Goal: Task Accomplishment & Management: Complete application form

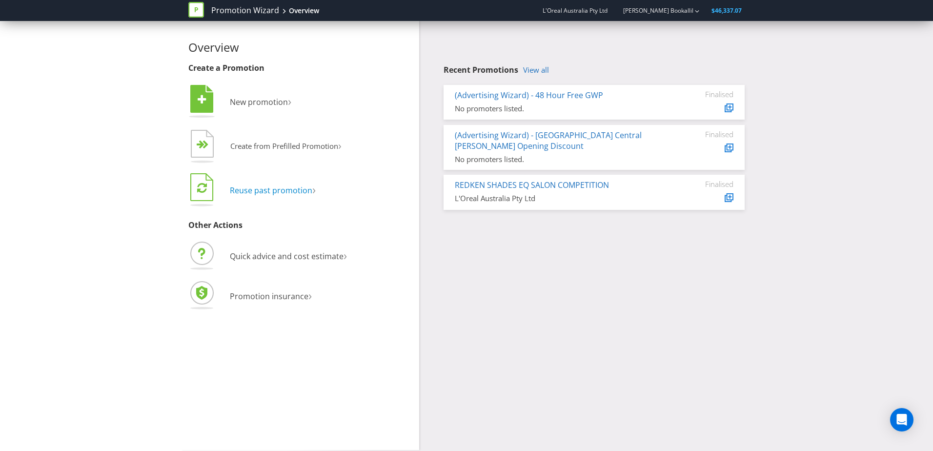
click at [288, 192] on span "Reuse past promotion" at bounding box center [271, 190] width 82 height 11
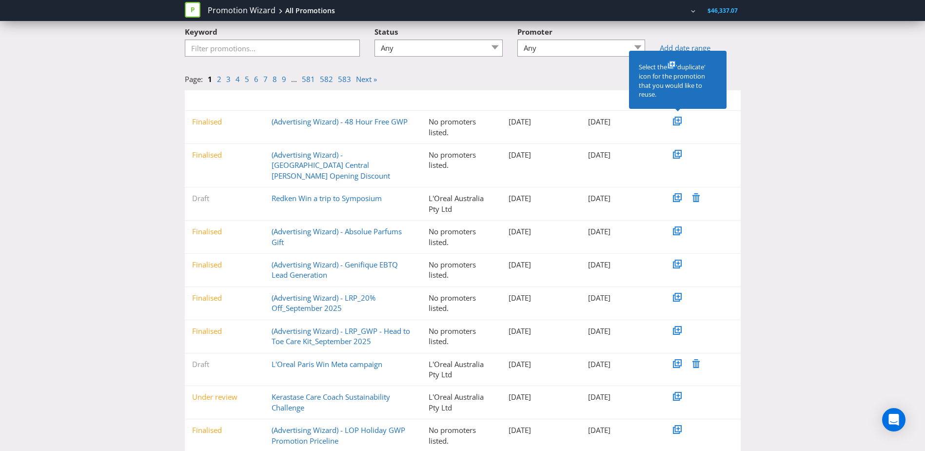
scroll to position [75, 0]
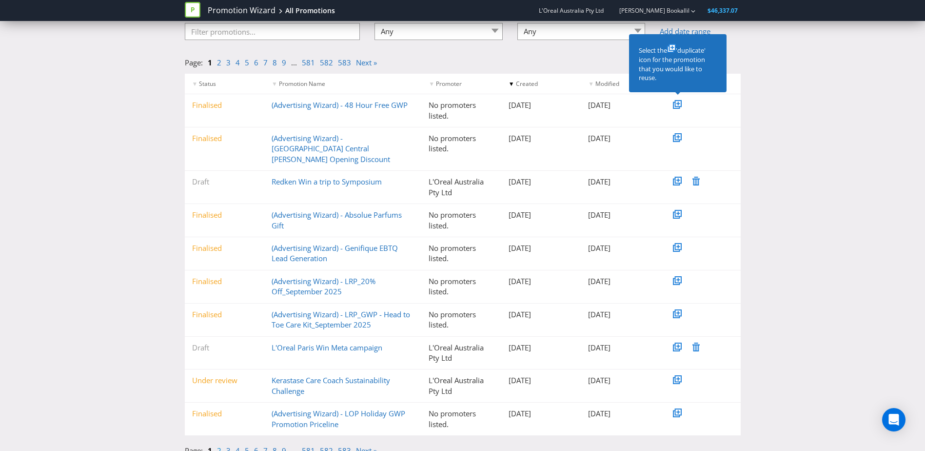
click at [217, 445] on link "2" at bounding box center [219, 450] width 4 height 10
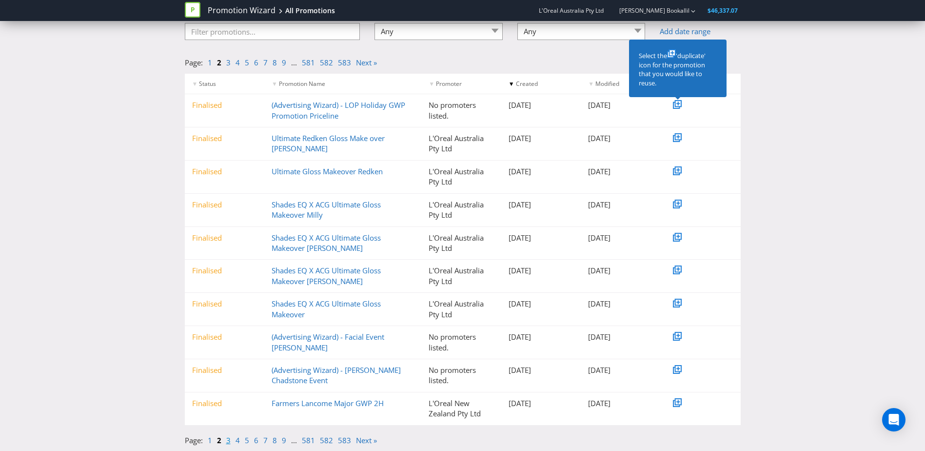
click at [228, 439] on link "3" at bounding box center [228, 440] width 4 height 10
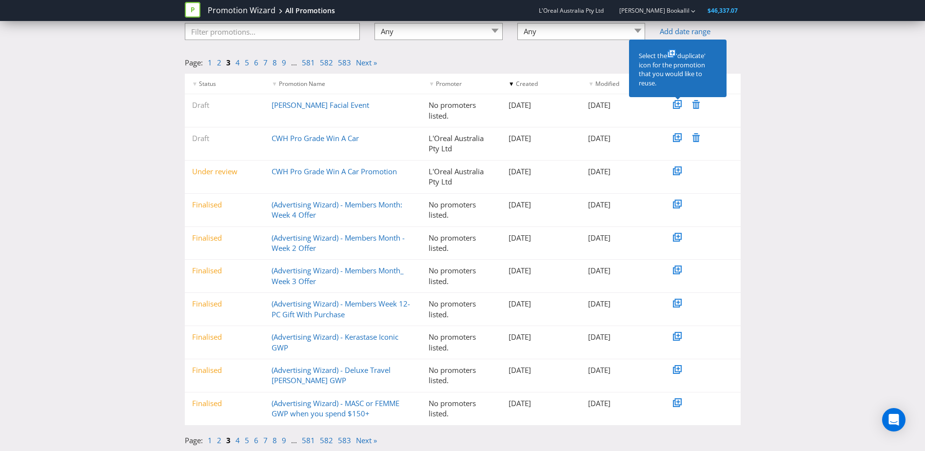
click at [240, 439] on li "4" at bounding box center [240, 440] width 9 height 10
click at [234, 440] on li "3" at bounding box center [230, 440] width 9 height 10
click at [239, 440] on li "4" at bounding box center [240, 440] width 9 height 10
click at [237, 441] on link "4" at bounding box center [238, 440] width 4 height 10
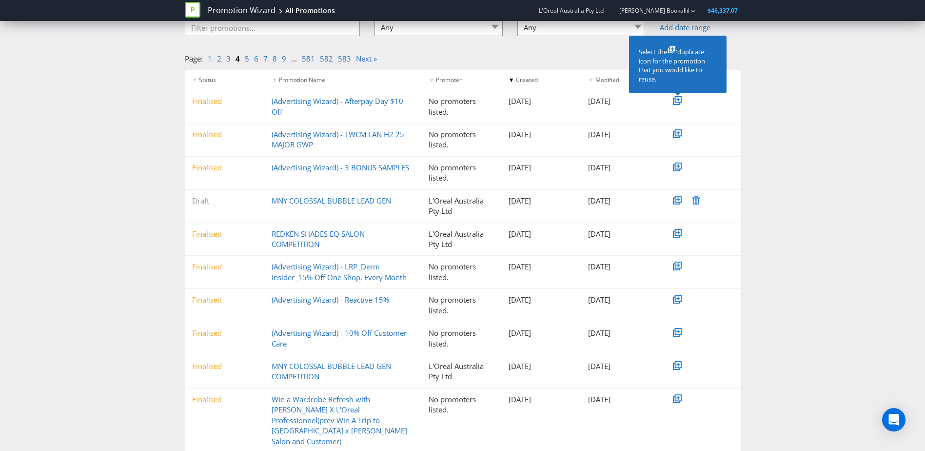
scroll to position [96, 0]
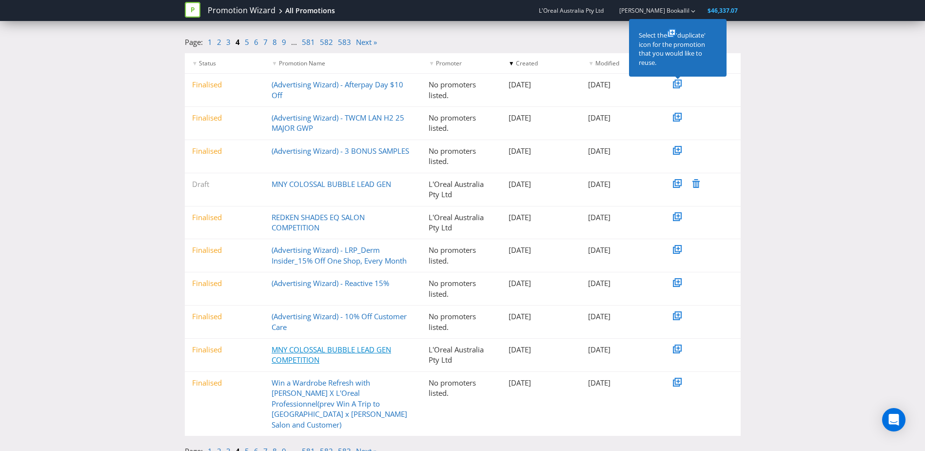
click at [337, 348] on link "MNY COLOSSAL BUBBLE LEAD GEN COMPETITION" at bounding box center [331, 354] width 119 height 20
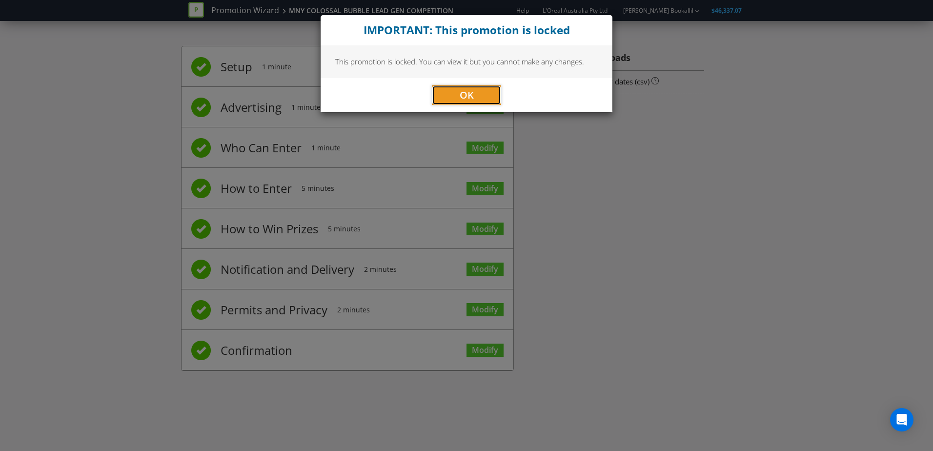
click at [452, 92] on button "OK" at bounding box center [466, 95] width 69 height 20
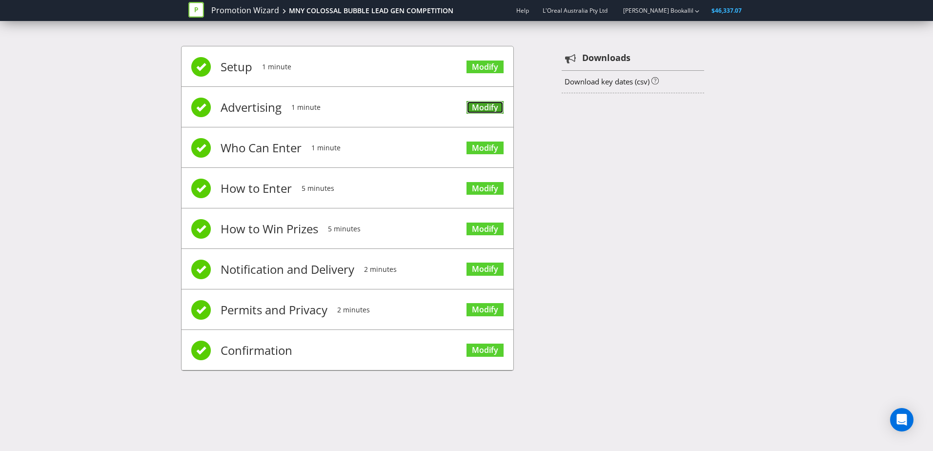
click at [484, 112] on link "Modify" at bounding box center [484, 107] width 37 height 13
click at [486, 228] on link "Modify" at bounding box center [484, 228] width 37 height 13
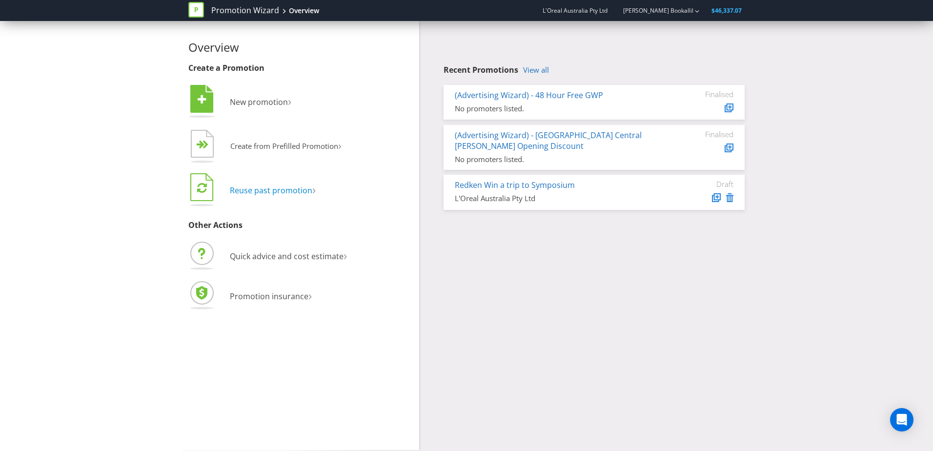
click at [296, 191] on span "Reuse past promotion" at bounding box center [271, 190] width 82 height 11
click at [282, 194] on span "Reuse past promotion" at bounding box center [271, 190] width 82 height 11
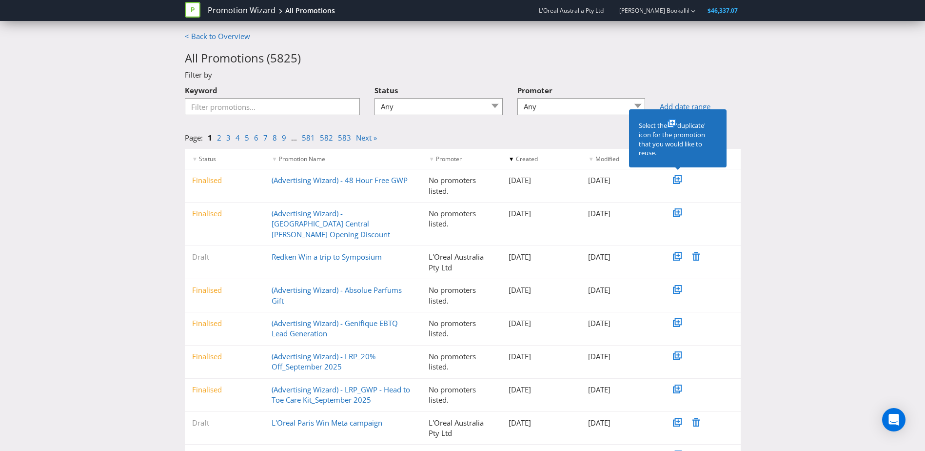
click at [458, 130] on div "Page: 1 2 3 4 5 6 7 8 9 ... 581 582 583 Next »" at bounding box center [463, 135] width 571 height 25
click at [278, 101] on input "Keyword" at bounding box center [273, 106] width 176 height 17
type input "lanco"
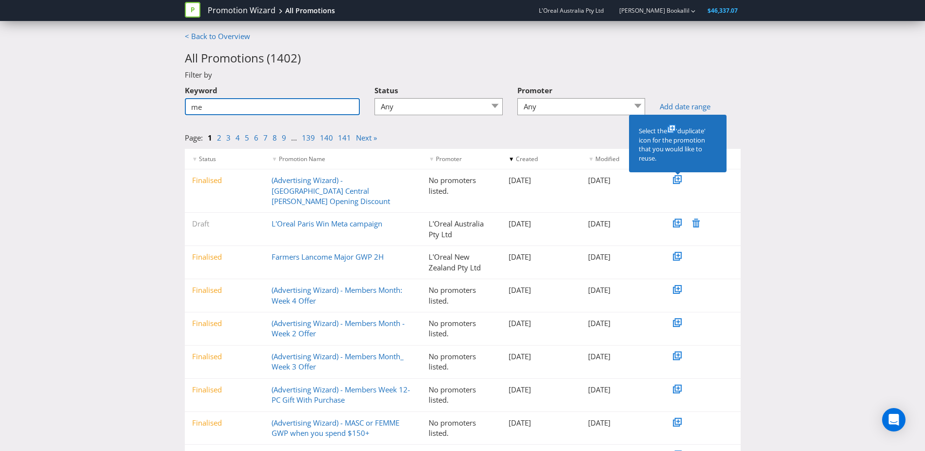
type input "m"
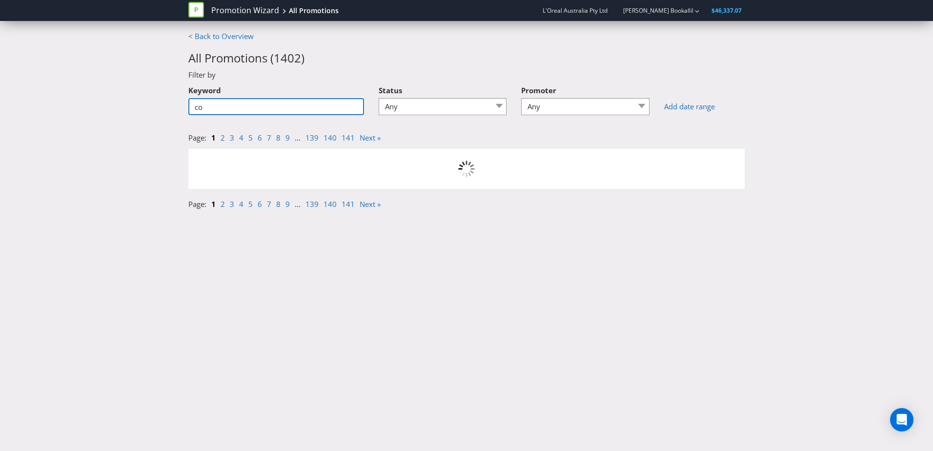
type input "c"
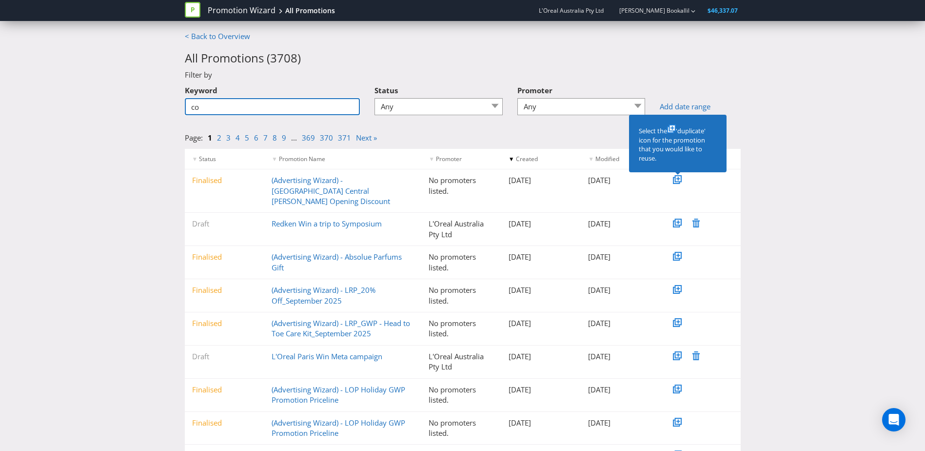
type input "c"
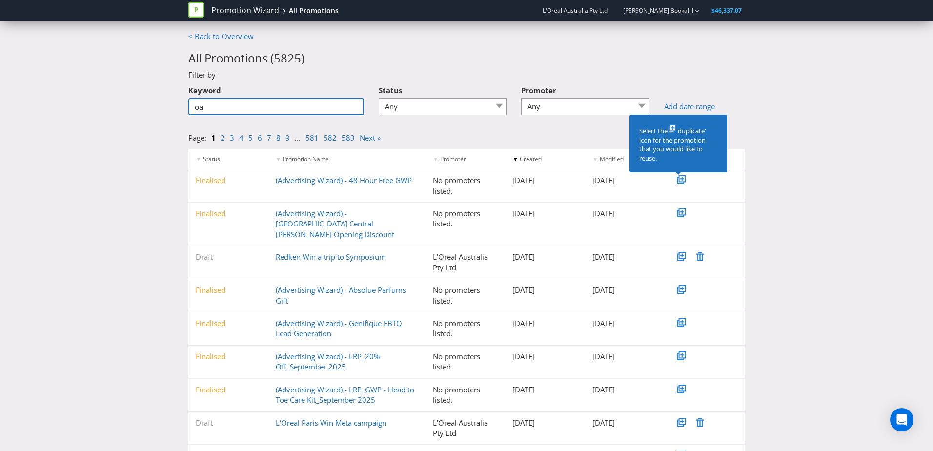
type input "o"
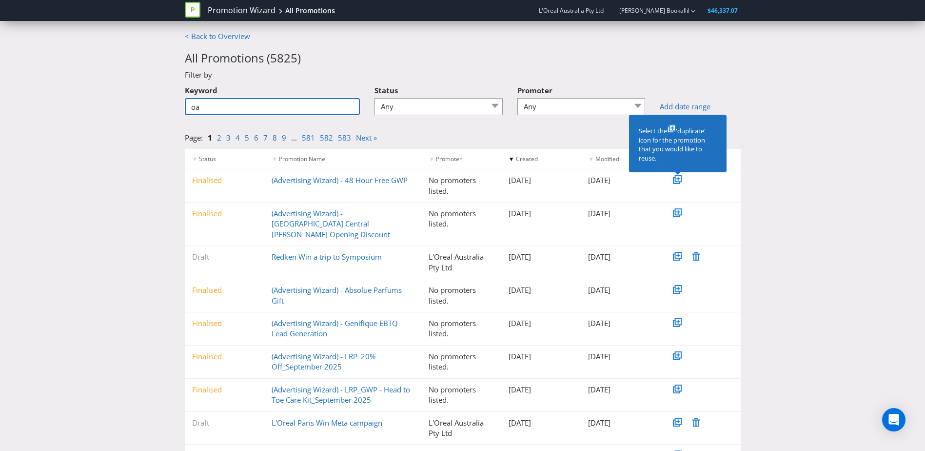
type input ";"
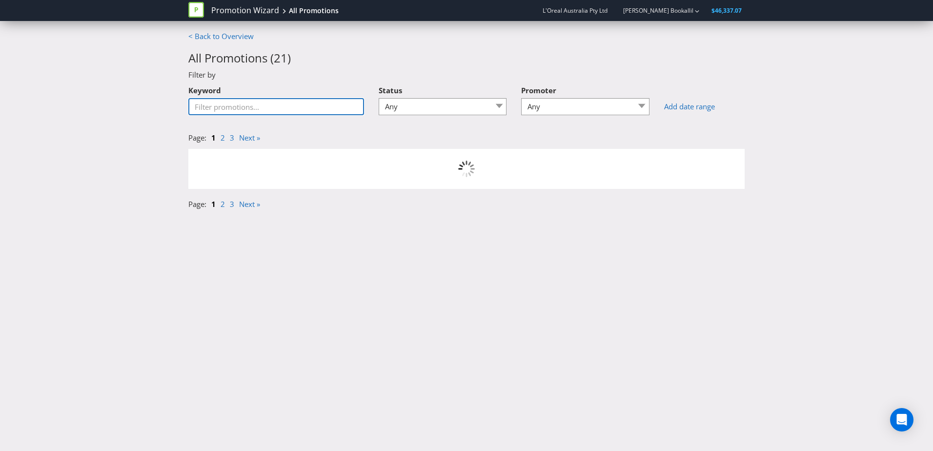
type input "l"
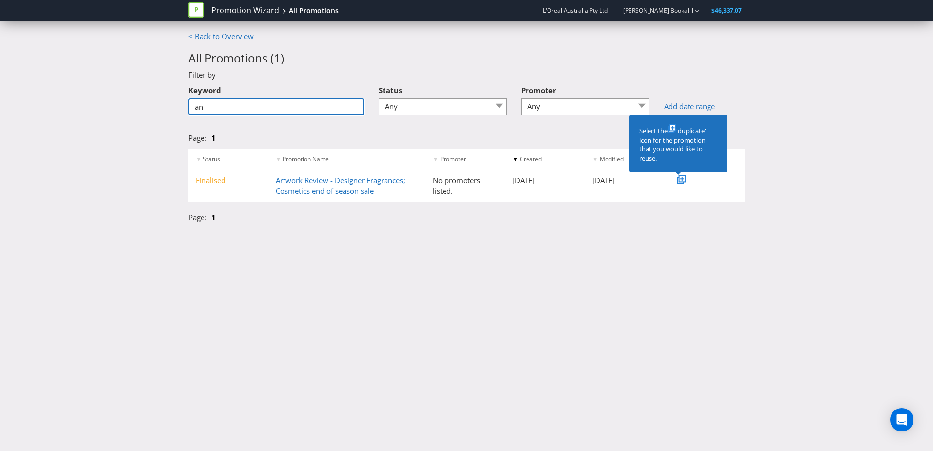
type input "anc"
type input "o"
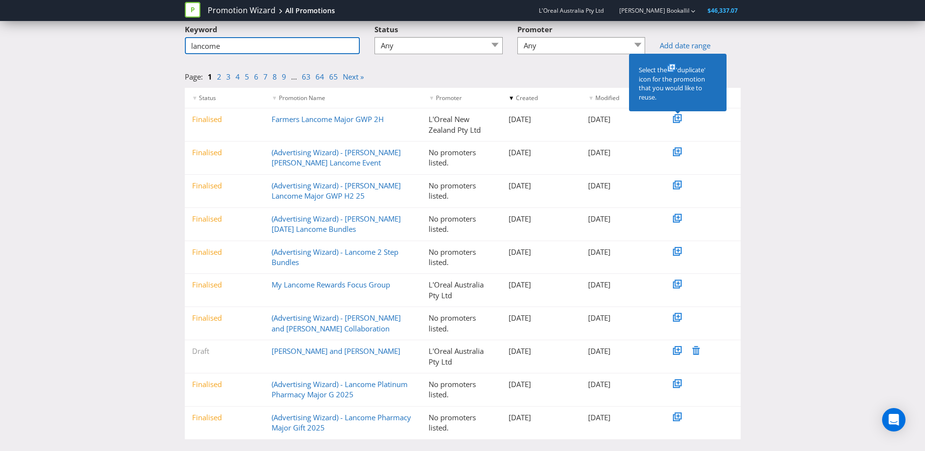
scroll to position [75, 0]
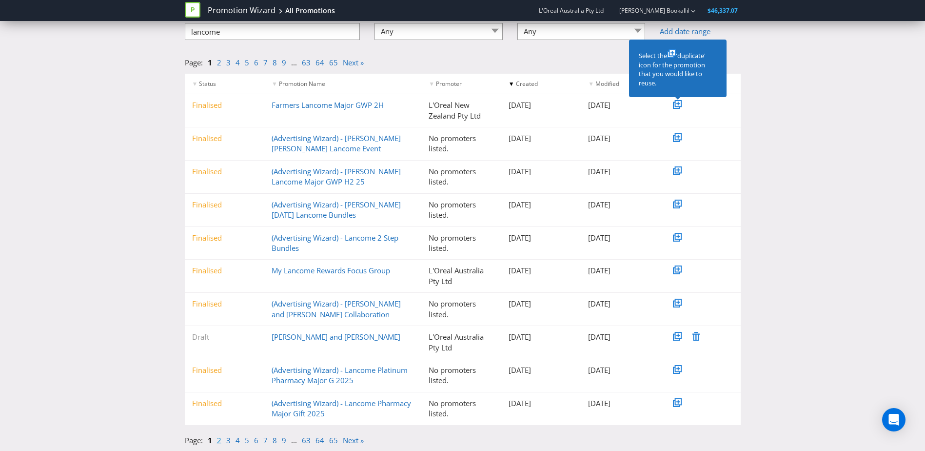
click at [218, 440] on link "2" at bounding box center [219, 440] width 4 height 10
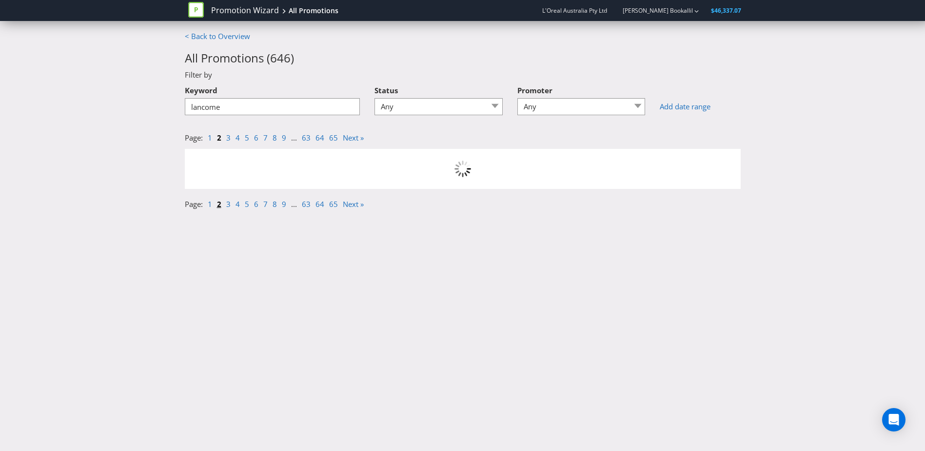
scroll to position [0, 0]
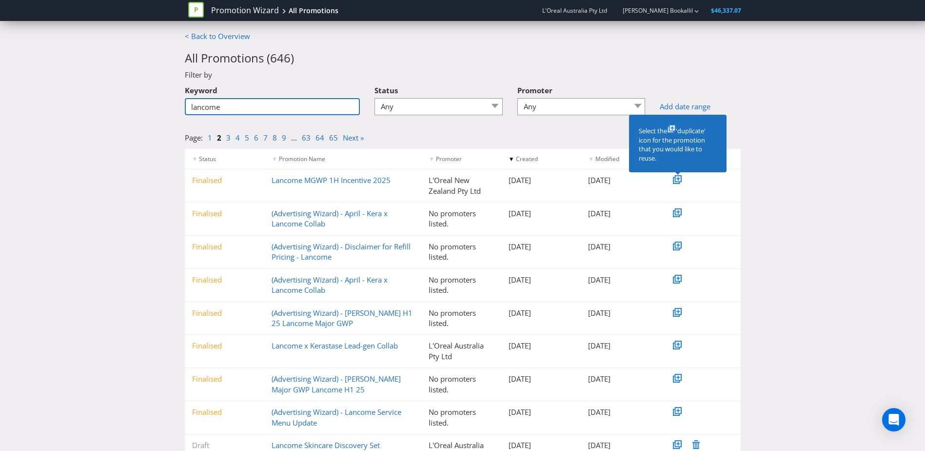
drag, startPoint x: 133, startPoint y: 98, endPoint x: 49, endPoint y: 109, distance: 84.7
click at [49, 109] on div "< Back to Overview All Promotions ( 646 ) Filter by Keyword lancome Status Any …" at bounding box center [462, 278] width 925 height 495
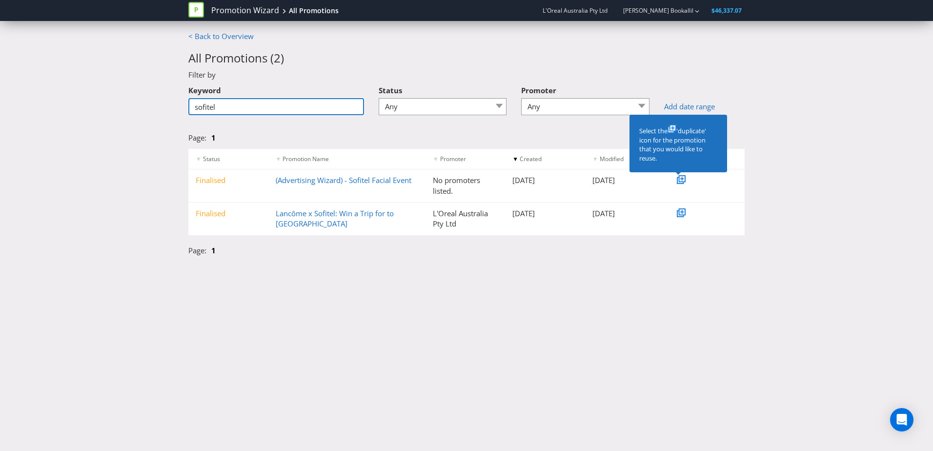
drag, startPoint x: 242, startPoint y: 103, endPoint x: 228, endPoint y: 105, distance: 14.3
click at [228, 105] on input "sofitel" at bounding box center [276, 106] width 176 height 17
drag, startPoint x: 228, startPoint y: 105, endPoint x: 160, endPoint y: 106, distance: 68.3
click at [160, 106] on div "< Back to Overview All Promotions ( 2 ) Filter by Keyword sofitel Status Any Dr…" at bounding box center [466, 146] width 933 height 230
type input "h"
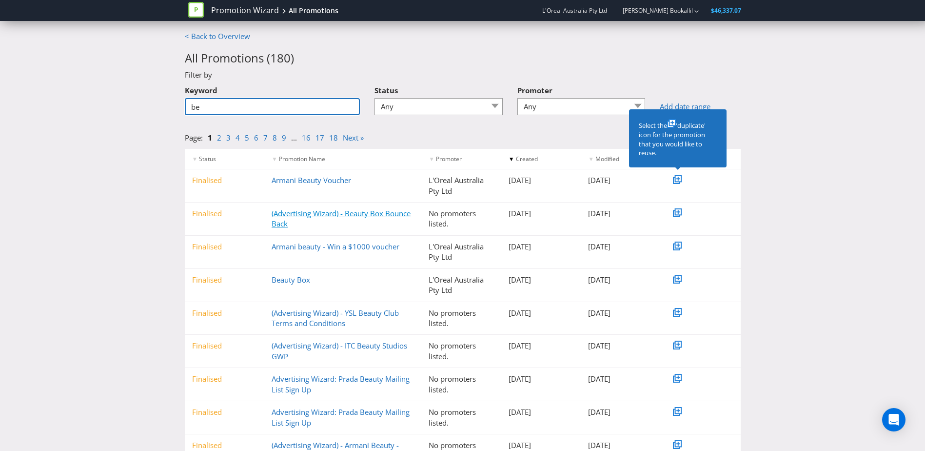
type input "b"
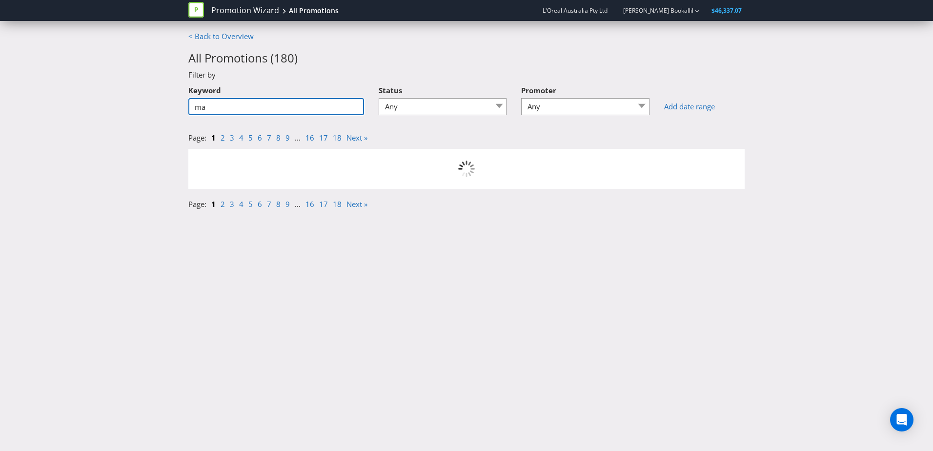
type input "mas"
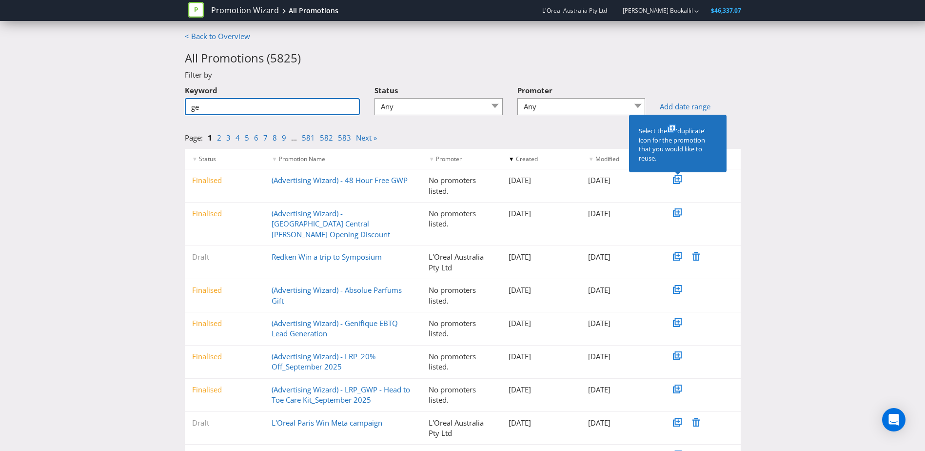
type input "g"
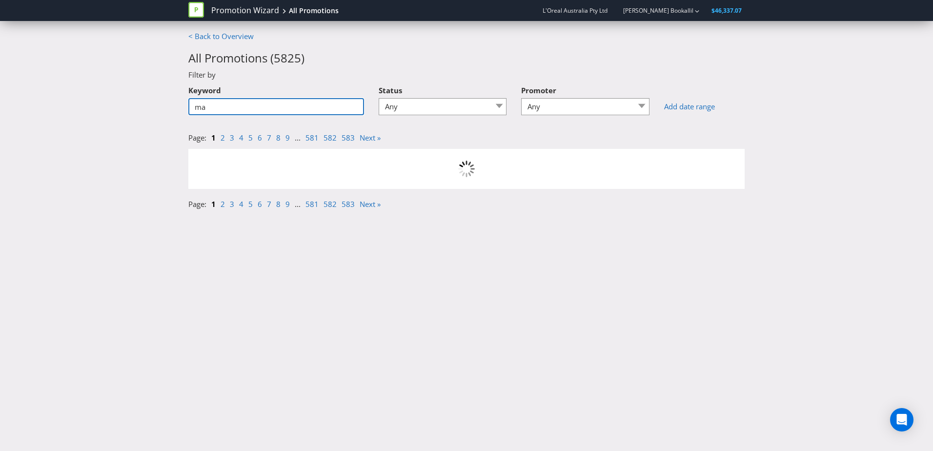
type input "mas"
type input "t"
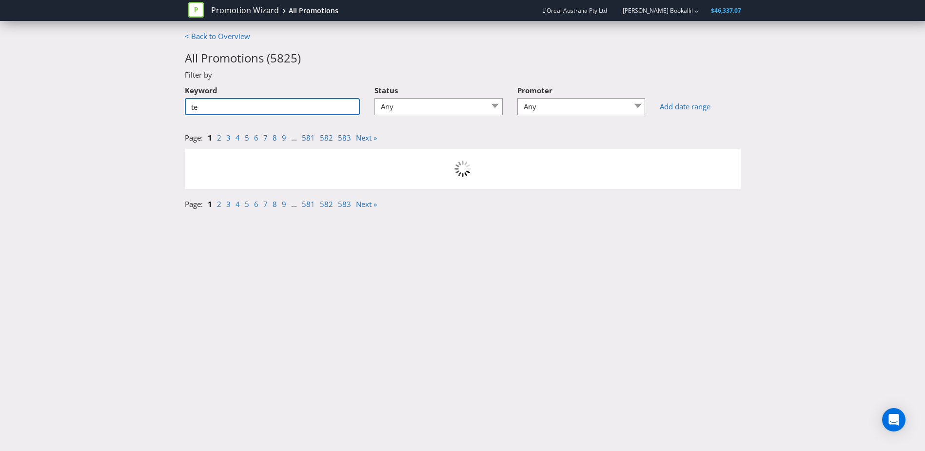
type input "t"
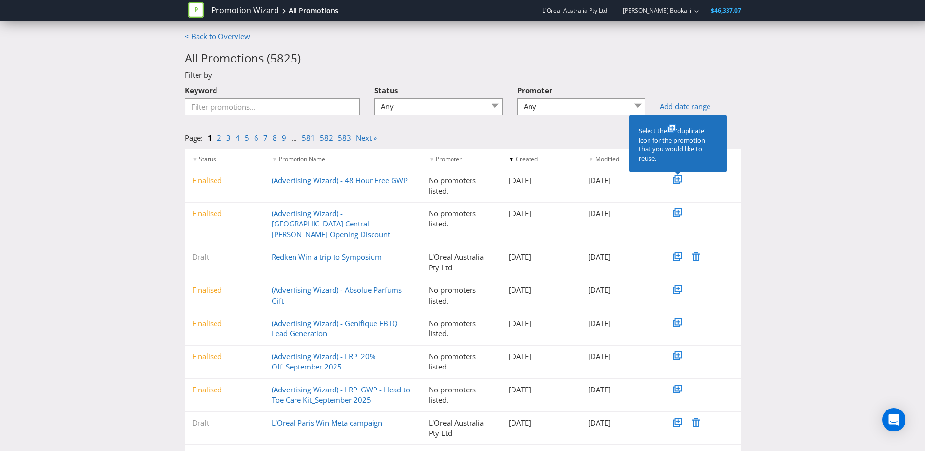
click at [57, 159] on div "< Back to Overview All Promotions ( 5825 ) Filter by Keyword Status Any Draft U…" at bounding box center [462, 283] width 925 height 505
click at [268, 106] on input "Keyword" at bounding box center [273, 106] width 176 height 17
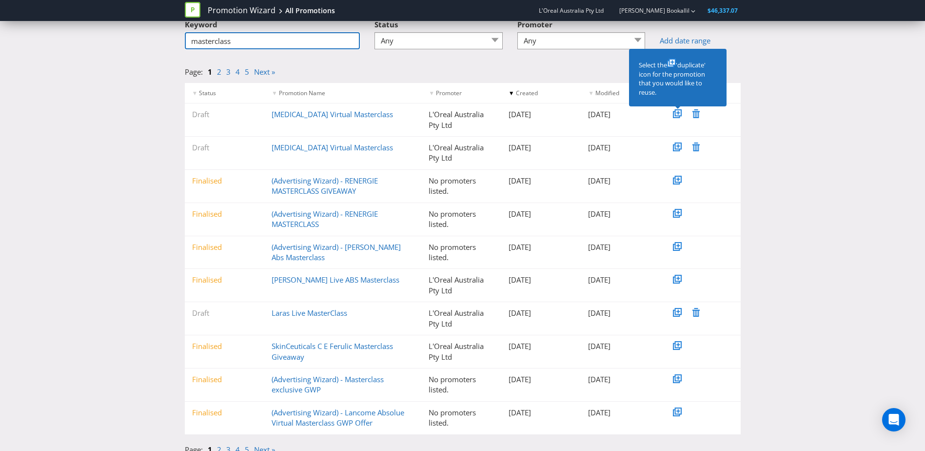
scroll to position [75, 0]
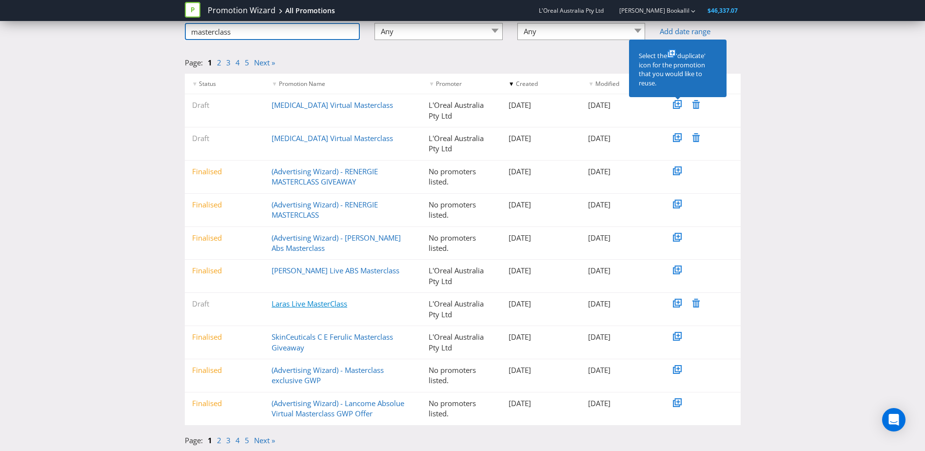
type input "masterclass"
click at [335, 306] on link "Laras Live MasterClass" at bounding box center [310, 303] width 76 height 10
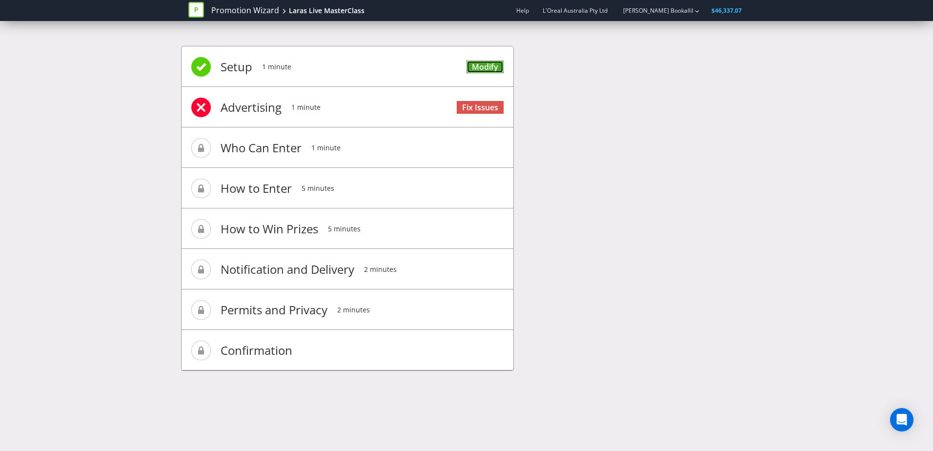
click at [490, 69] on link "Modify" at bounding box center [484, 66] width 37 height 13
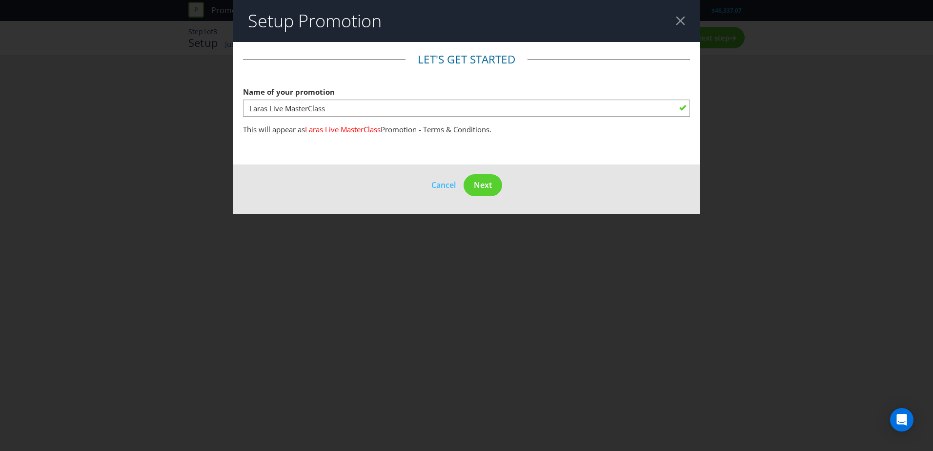
click at [677, 15] on header "Setup Promotion" at bounding box center [466, 21] width 466 height 42
click at [680, 17] on div at bounding box center [679, 20] width 9 height 9
click at [677, 21] on div at bounding box center [679, 20] width 9 height 9
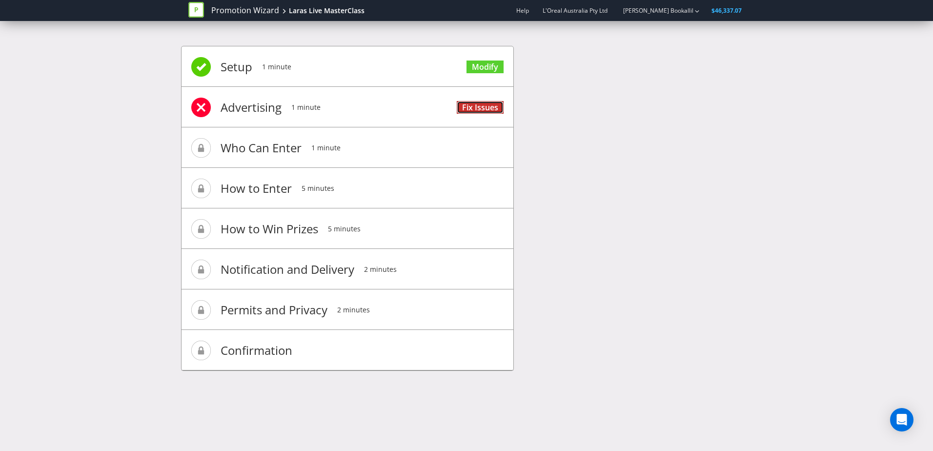
click at [483, 110] on link "Fix Issues" at bounding box center [480, 107] width 47 height 13
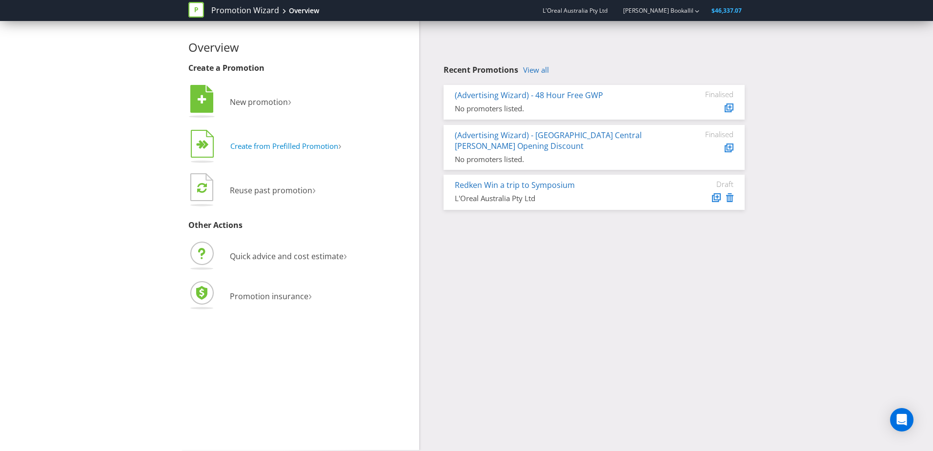
click at [302, 150] on span "Create from Prefilled Promotion" at bounding box center [284, 146] width 108 height 10
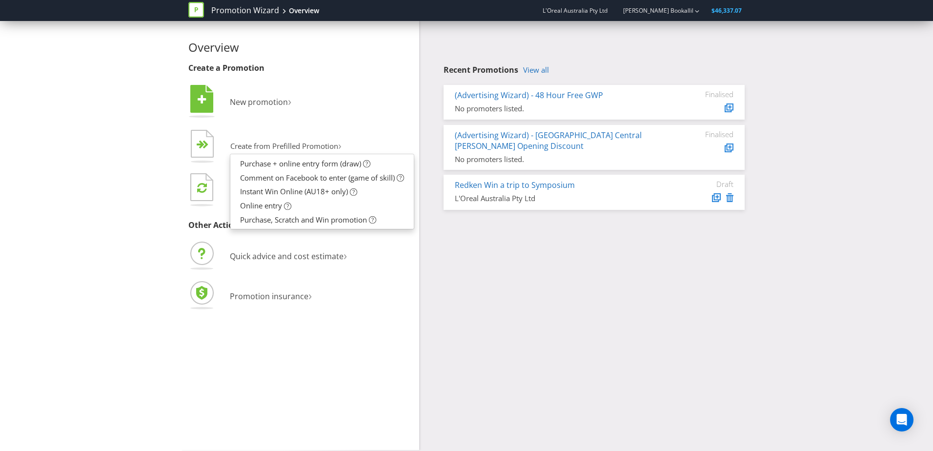
click at [479, 266] on div "Overview Create a Promotion  New promotion ›   Create from Prefilled Promoti…" at bounding box center [466, 235] width 571 height 429
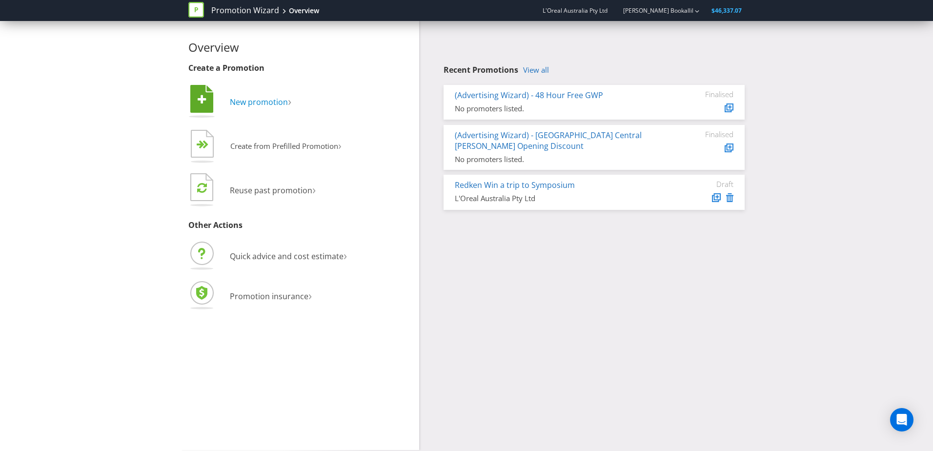
click at [275, 103] on span "New promotion" at bounding box center [259, 102] width 58 height 11
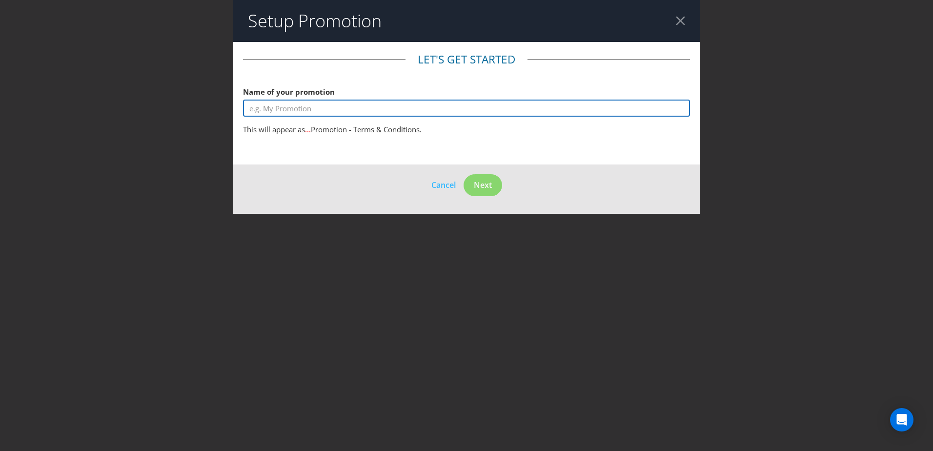
click at [330, 111] on input "text" at bounding box center [466, 107] width 447 height 17
type input "Spring Beauty Masterclass"
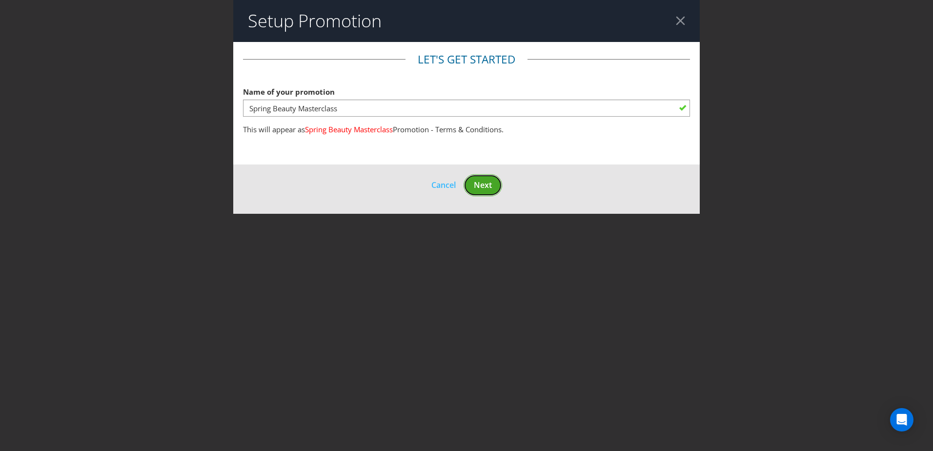
click at [494, 185] on button "Next" at bounding box center [482, 185] width 39 height 22
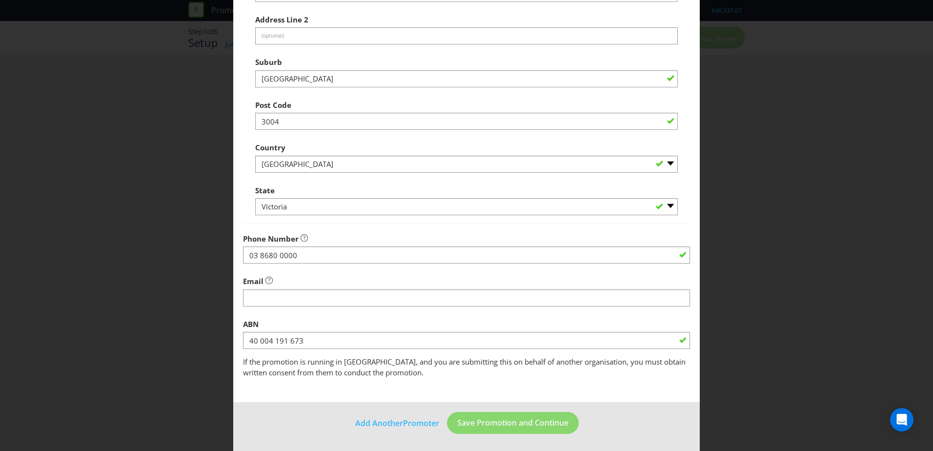
scroll to position [186, 0]
click at [510, 419] on span "Save Promotion and Continue" at bounding box center [512, 422] width 111 height 11
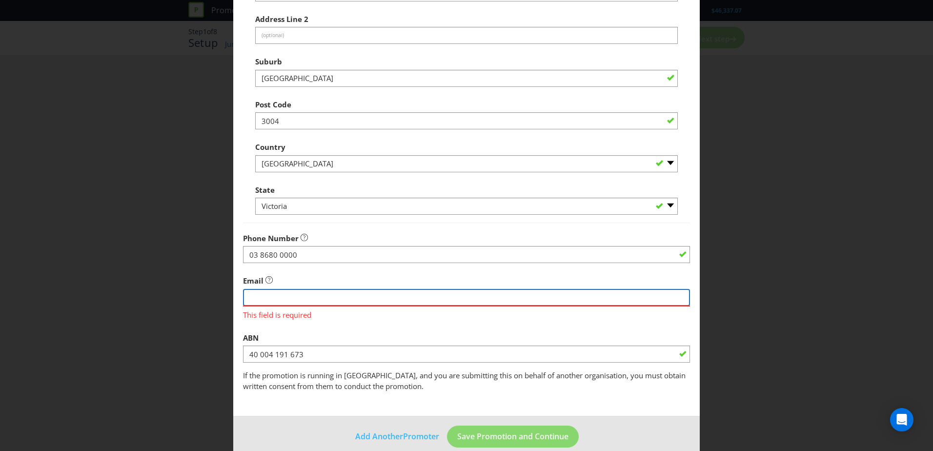
click at [315, 293] on input "string" at bounding box center [466, 297] width 447 height 17
type input "mathew.bookallil@loreal.com"
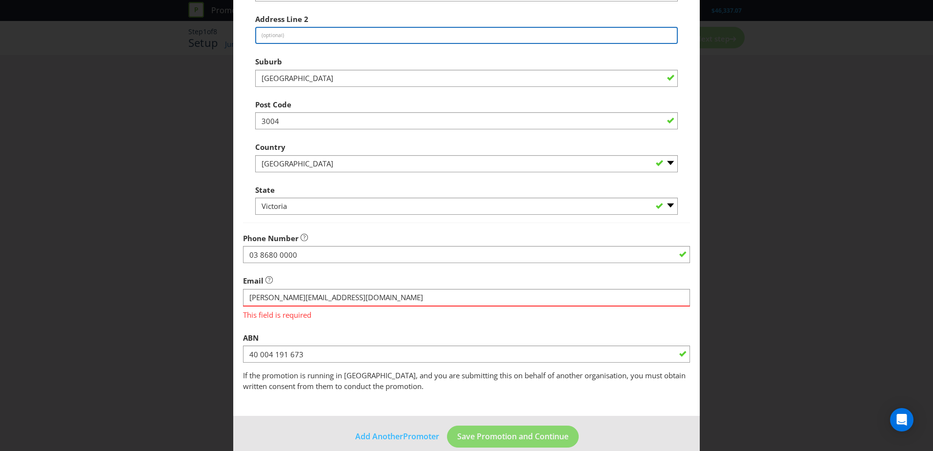
type input "564 St Kilda Road"
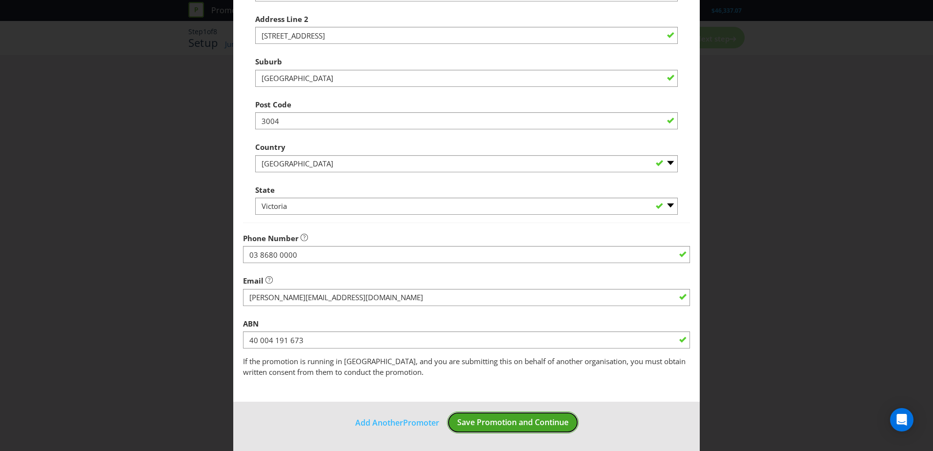
click at [515, 422] on span "Save Promotion and Continue" at bounding box center [512, 422] width 111 height 11
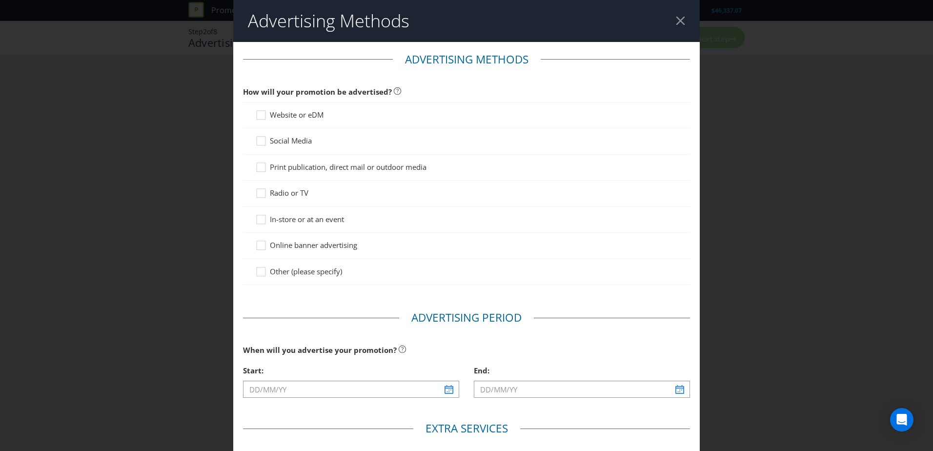
click at [333, 271] on span "Other (please specify)" at bounding box center [306, 271] width 72 height 10
click at [0, 0] on input "Other (please specify)" at bounding box center [0, 0] width 0 height 0
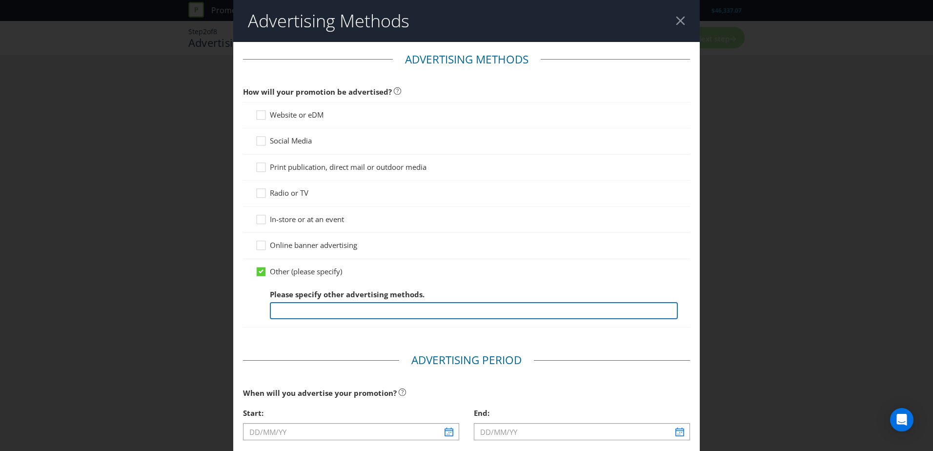
click at [343, 308] on input "text" at bounding box center [474, 310] width 408 height 17
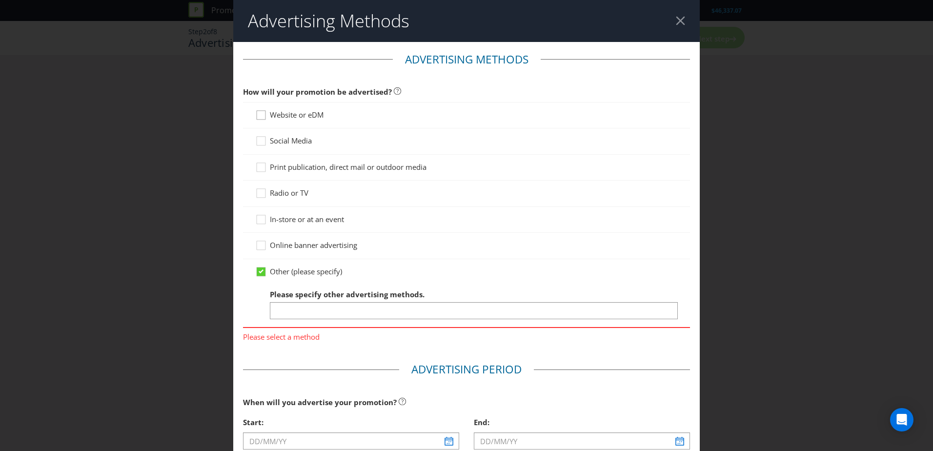
click at [263, 116] on icon at bounding box center [261, 115] width 9 height 9
click at [0, 0] on input "Website or eDM" at bounding box center [0, 0] width 0 height 0
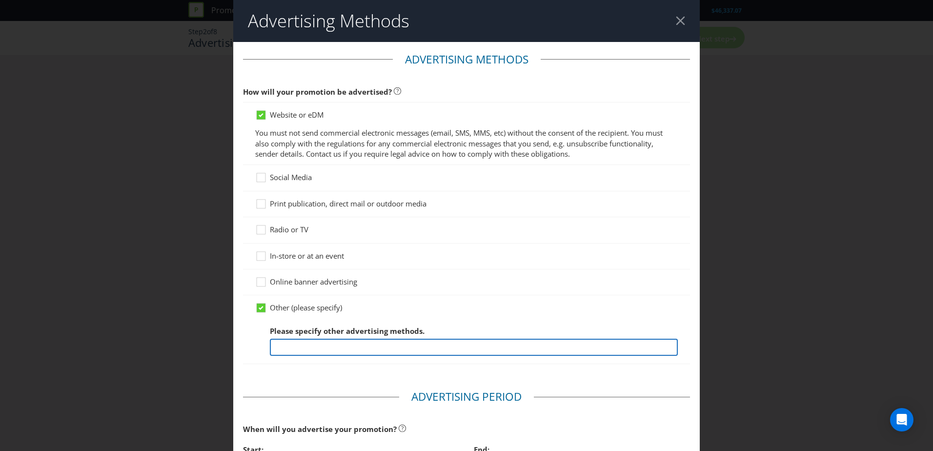
click at [336, 354] on input "text" at bounding box center [474, 346] width 408 height 17
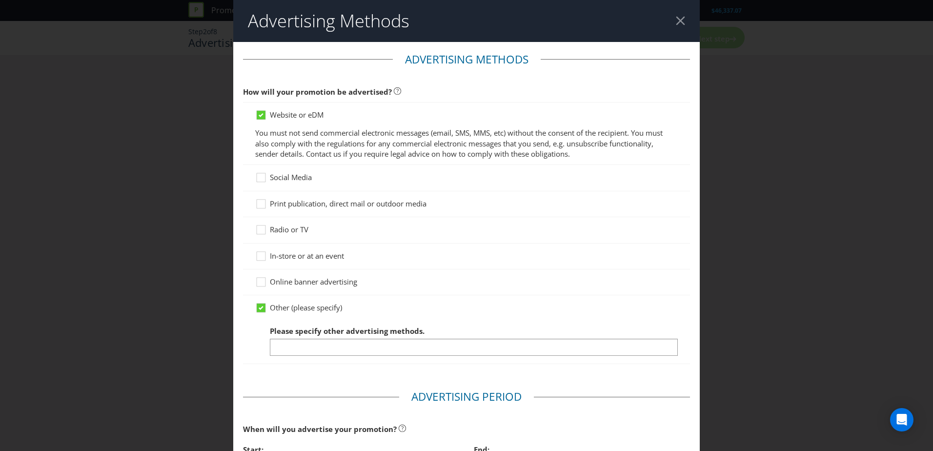
click at [661, 17] on header "Advertising Methods" at bounding box center [466, 21] width 466 height 42
click at [675, 21] on div at bounding box center [679, 20] width 9 height 9
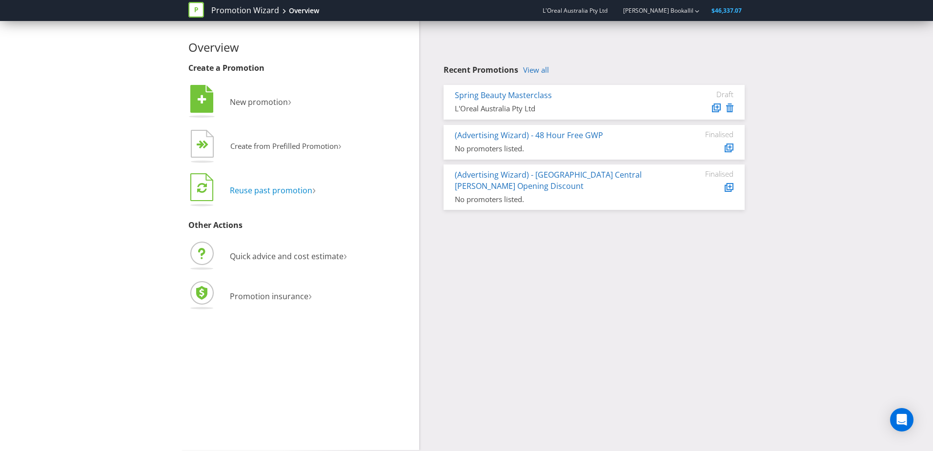
click at [288, 194] on span "Reuse past promotion" at bounding box center [271, 190] width 82 height 11
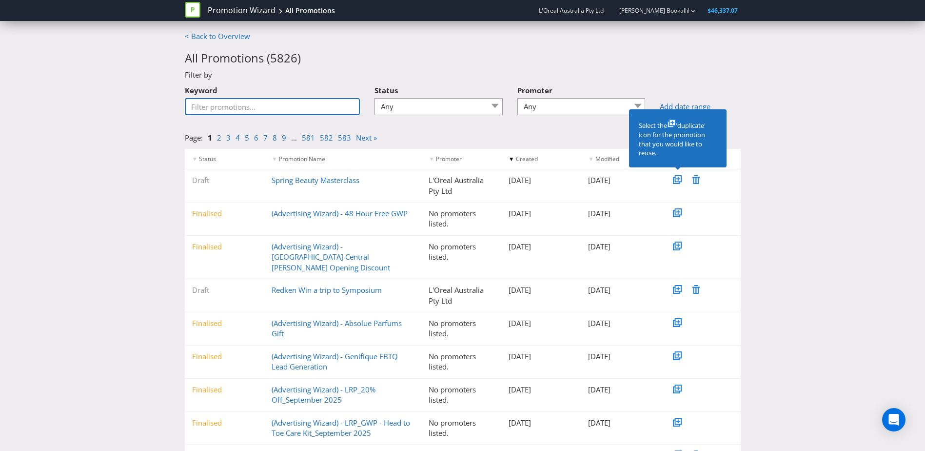
click at [289, 111] on input "Keyword" at bounding box center [273, 106] width 176 height 17
click at [238, 108] on input "Keyword" at bounding box center [273, 106] width 176 height 17
type input "masterclass"
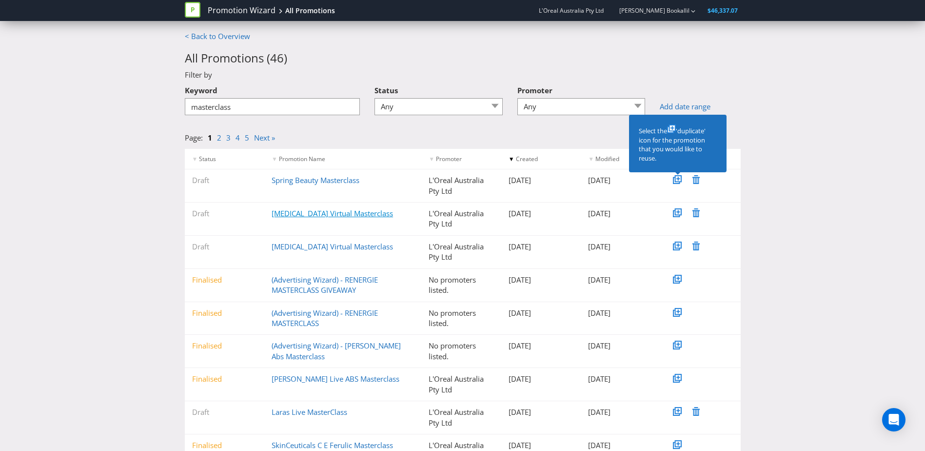
click at [327, 215] on link "Retinol Virtual Masterclass" at bounding box center [332, 213] width 121 height 10
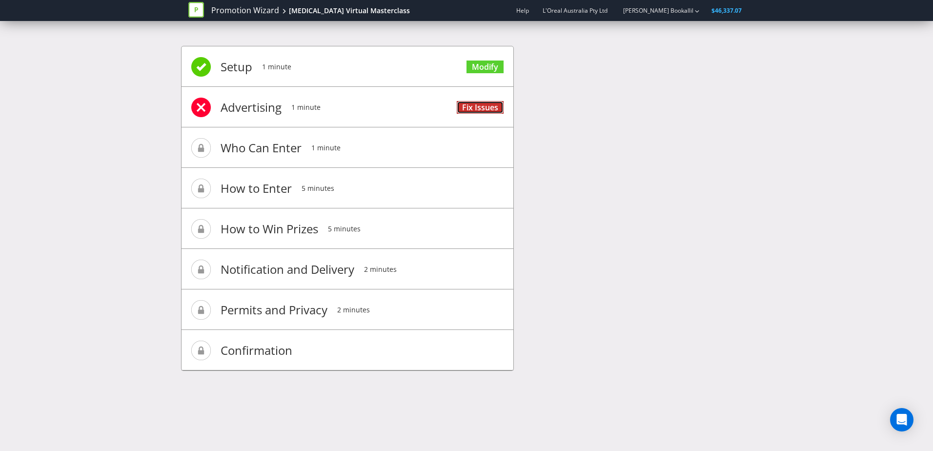
click at [483, 108] on link "Fix Issues" at bounding box center [480, 107] width 47 height 13
click at [221, 151] on span "Who Can Enter" at bounding box center [260, 147] width 81 height 39
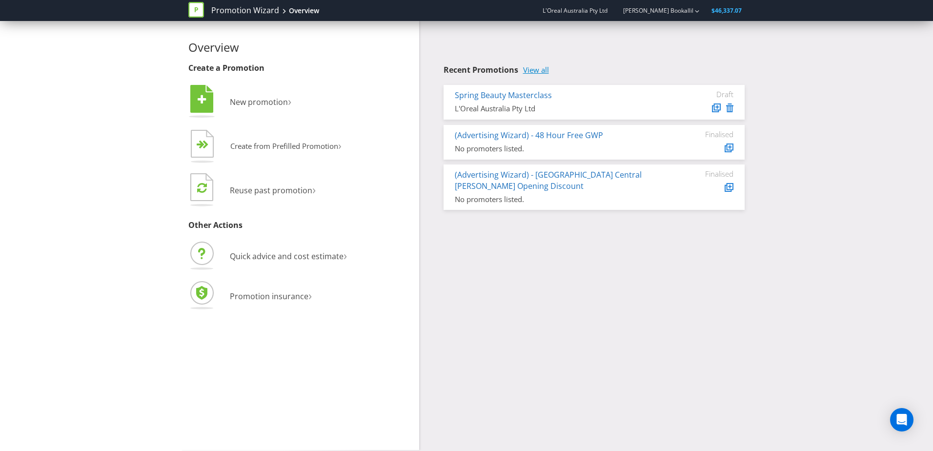
click at [535, 67] on link "View all" at bounding box center [536, 70] width 26 height 8
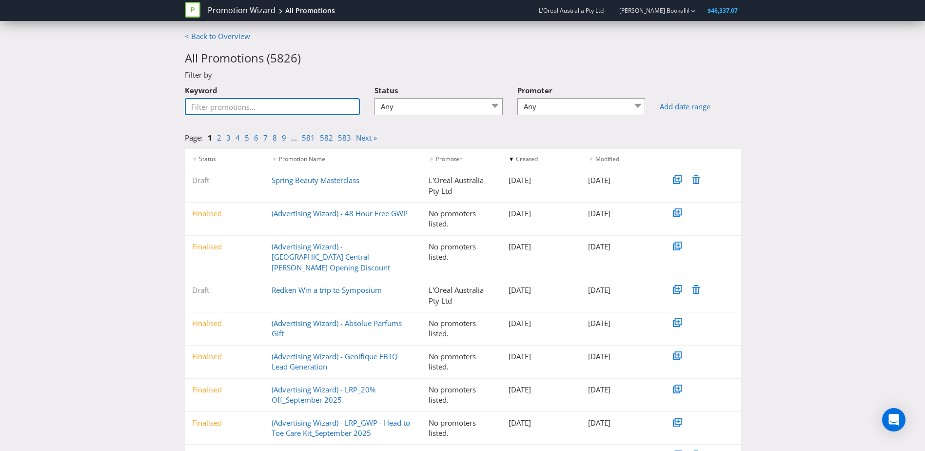
click at [252, 108] on input "Keyword" at bounding box center [273, 106] width 176 height 17
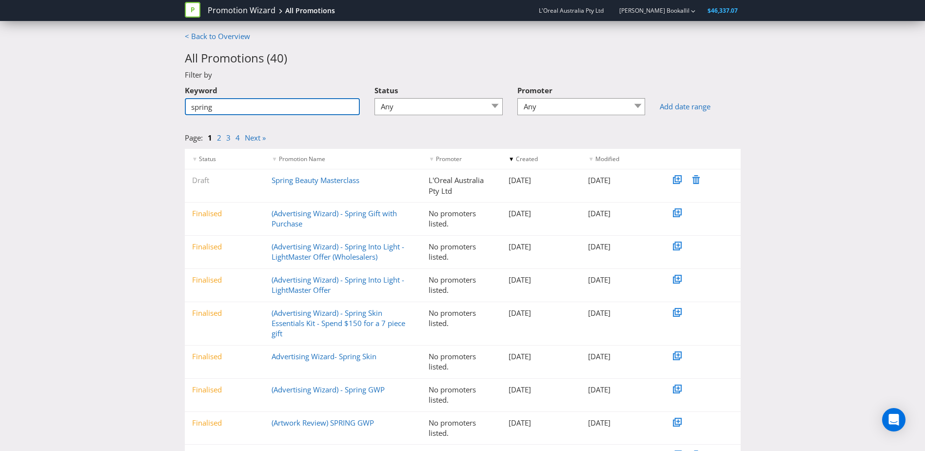
drag, startPoint x: 237, startPoint y: 108, endPoint x: 11, endPoint y: 98, distance: 226.0
click at [15, 99] on div "< Back to Overview All Promotions ( 40 ) Filter by Keyword spring Status Any Dr…" at bounding box center [462, 283] width 925 height 505
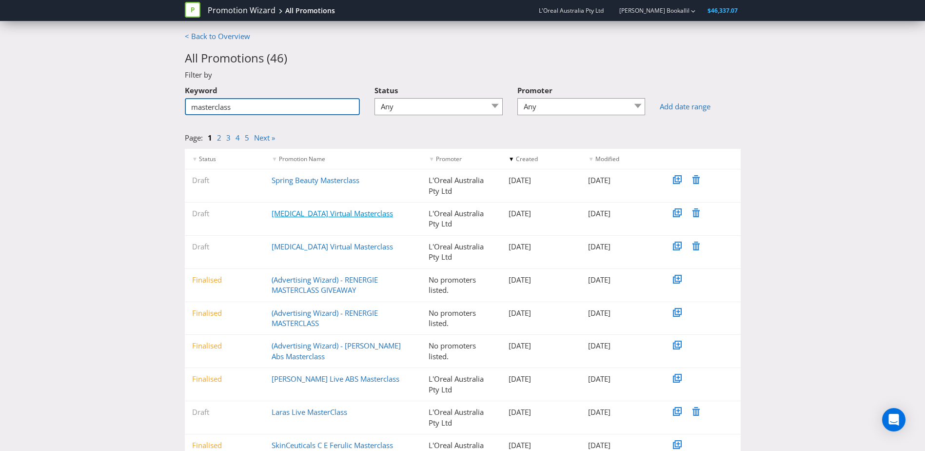
type input "masterclass"
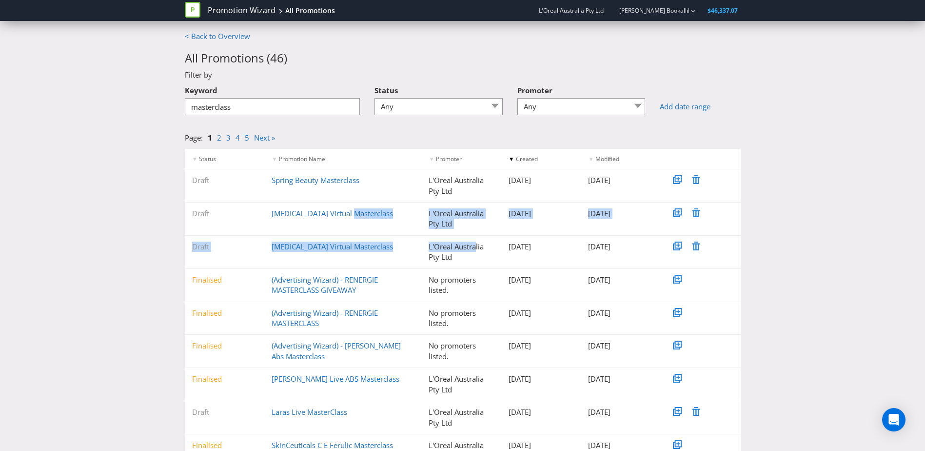
drag, startPoint x: 349, startPoint y: 210, endPoint x: 458, endPoint y: 236, distance: 112.2
click at [458, 236] on div "▼ Status ▼ Promotion Name ▼ Promoter ▼ Created ▼ Modified Draft Spring Beauty M…" at bounding box center [463, 324] width 556 height 351
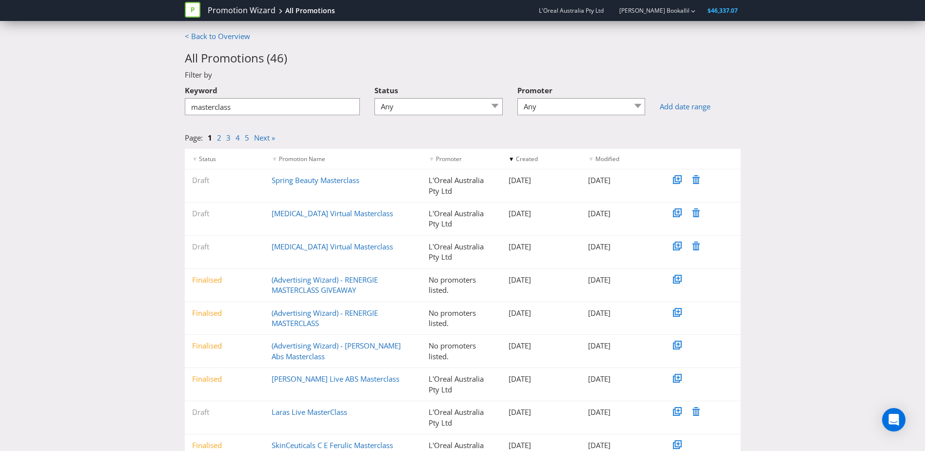
click at [320, 204] on div "Draft Retinol Virtual Masterclass L'Oreal Australia Pty Ltd 26-06-2025 26-06-20…" at bounding box center [463, 218] width 556 height 33
click at [323, 212] on link "Retinol Virtual Masterclass" at bounding box center [332, 213] width 121 height 10
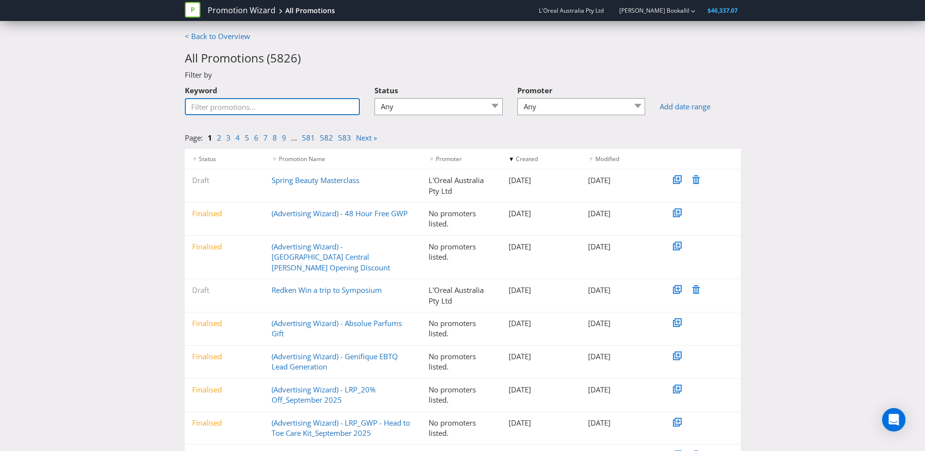
click at [266, 102] on input "Keyword" at bounding box center [273, 106] width 176 height 17
type input "masterclass"
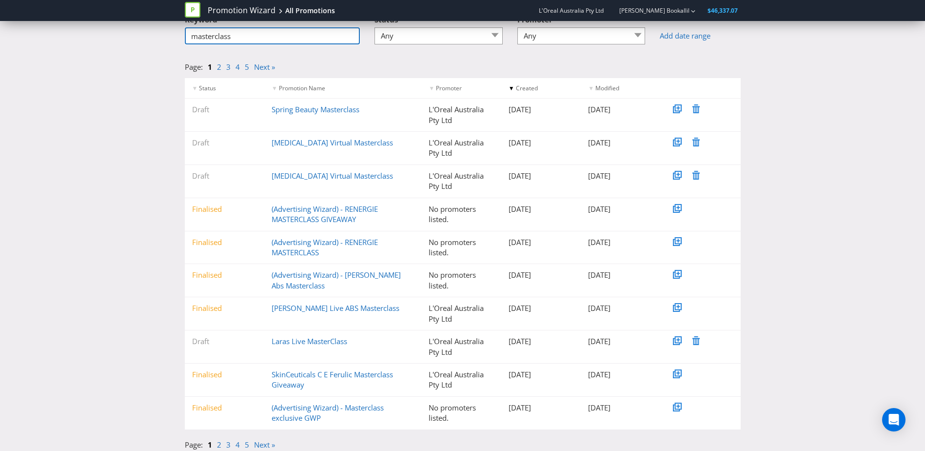
scroll to position [75, 0]
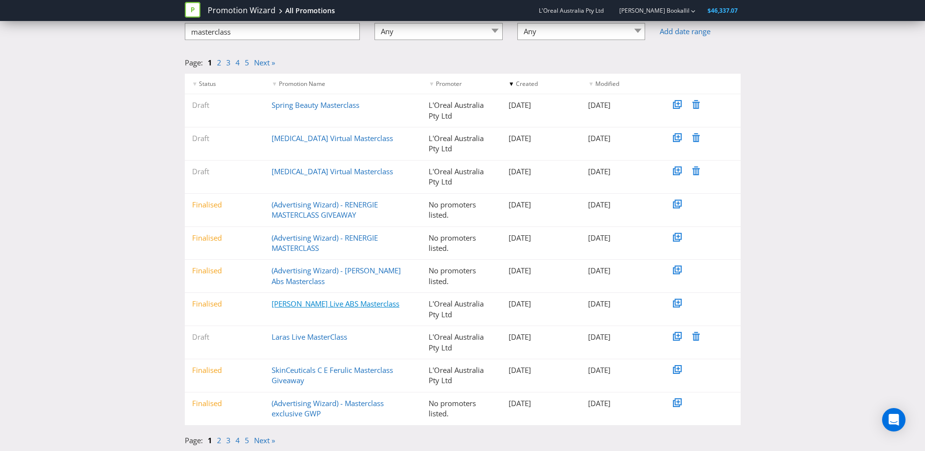
click at [348, 308] on link "Laras Live ABS Masterclass" at bounding box center [336, 303] width 128 height 10
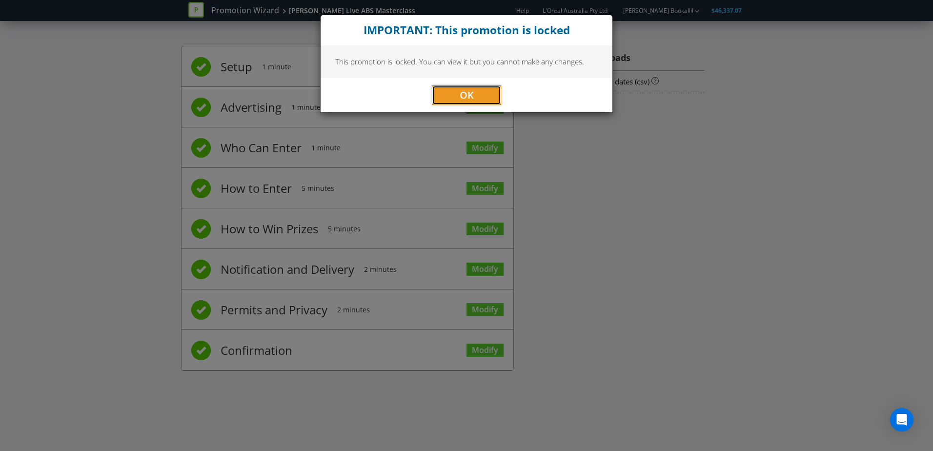
click at [454, 96] on button "OK" at bounding box center [466, 95] width 69 height 20
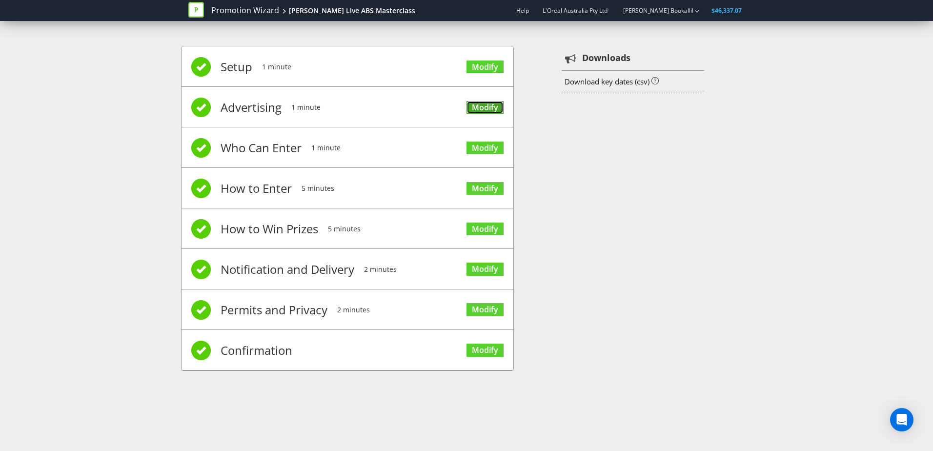
click at [484, 107] on link "Modify" at bounding box center [484, 107] width 37 height 13
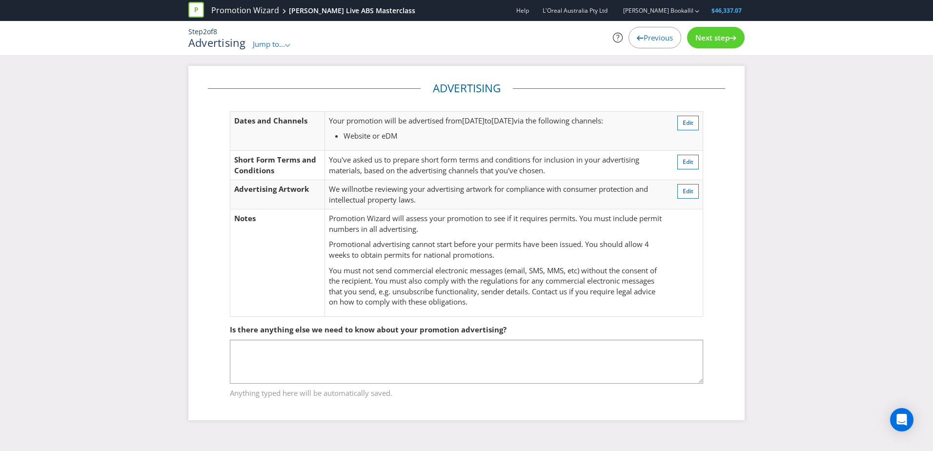
click at [662, 40] on span "Previous" at bounding box center [657, 38] width 29 height 10
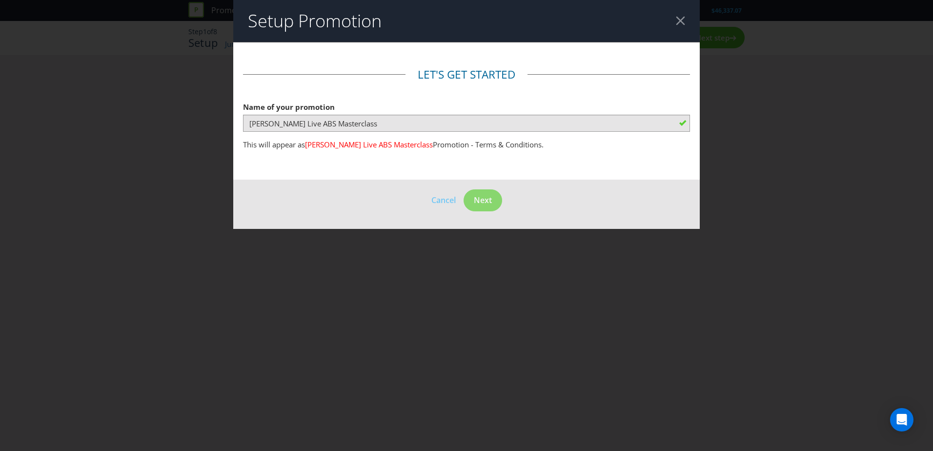
click at [683, 22] on div at bounding box center [679, 20] width 9 height 9
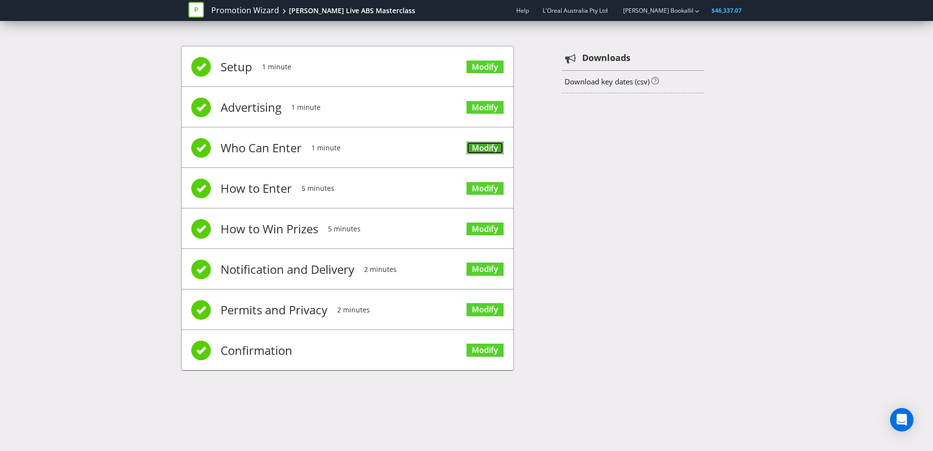
click at [469, 152] on link "Modify" at bounding box center [484, 147] width 37 height 13
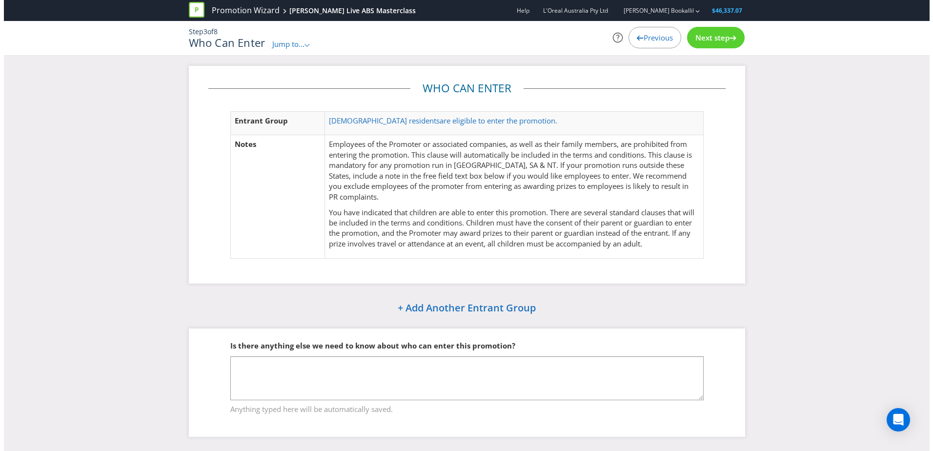
scroll to position [0, 0]
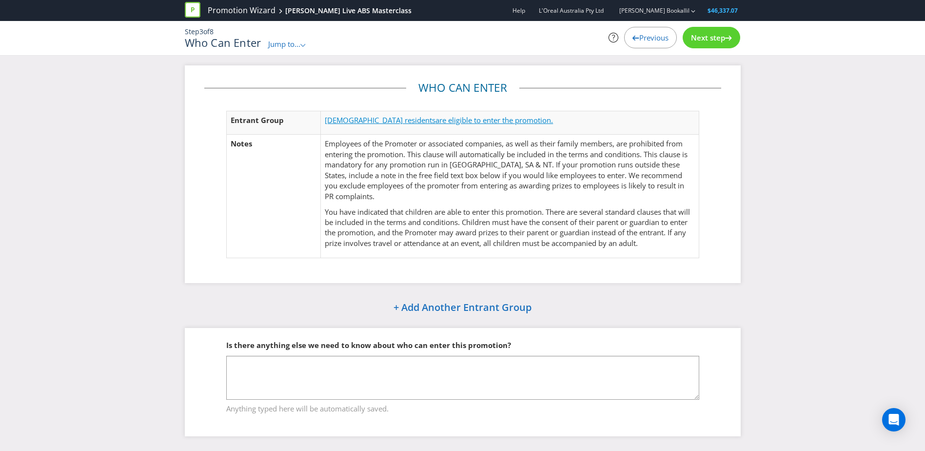
click at [436, 121] on span "are eligible to enter the promotion." at bounding box center [495, 120] width 118 height 10
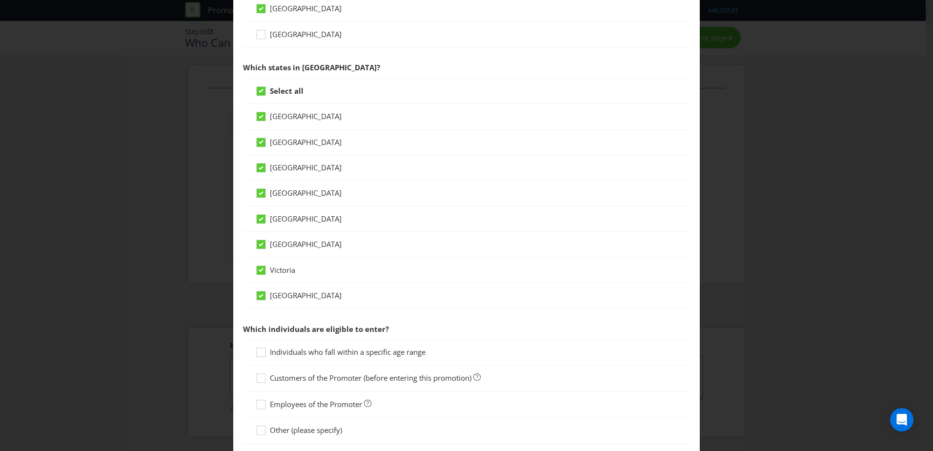
scroll to position [298, 0]
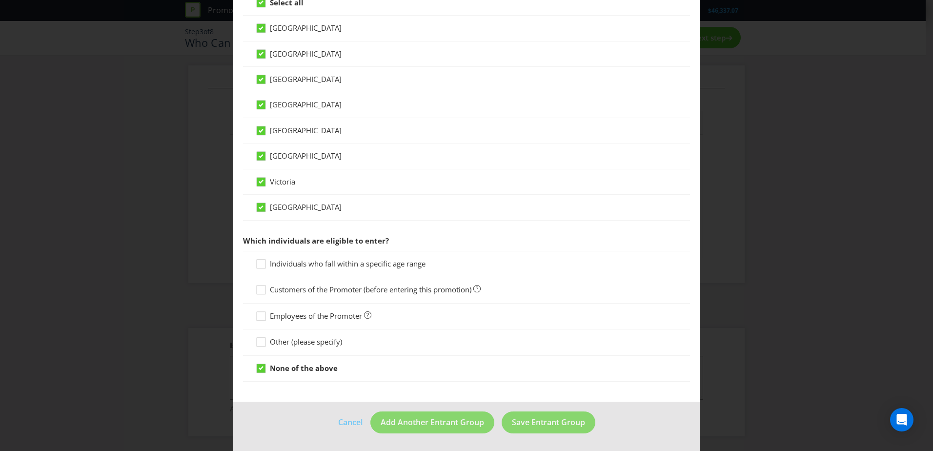
click at [699, 217] on div "Entrant Groups What type of entrant can enter this promotion? Individual person…" at bounding box center [466, 225] width 933 height 451
click at [781, 159] on div "Entrant Groups What type of entrant can enter this promotion? Individual person…" at bounding box center [466, 225] width 933 height 451
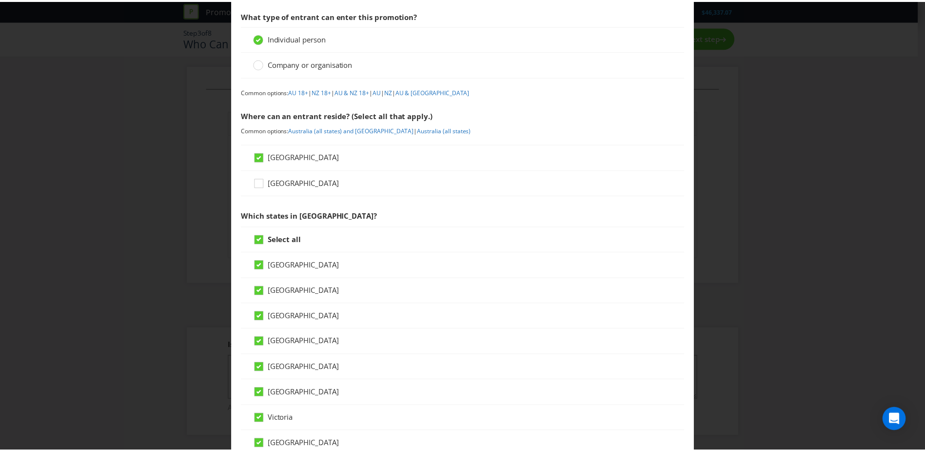
scroll to position [0, 0]
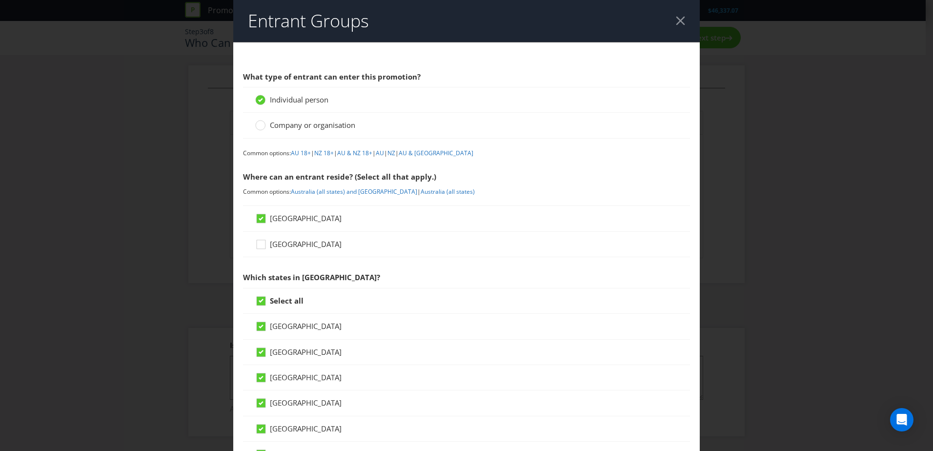
click at [676, 27] on header "Entrant Groups" at bounding box center [466, 21] width 466 height 42
click at [677, 21] on div at bounding box center [679, 20] width 9 height 9
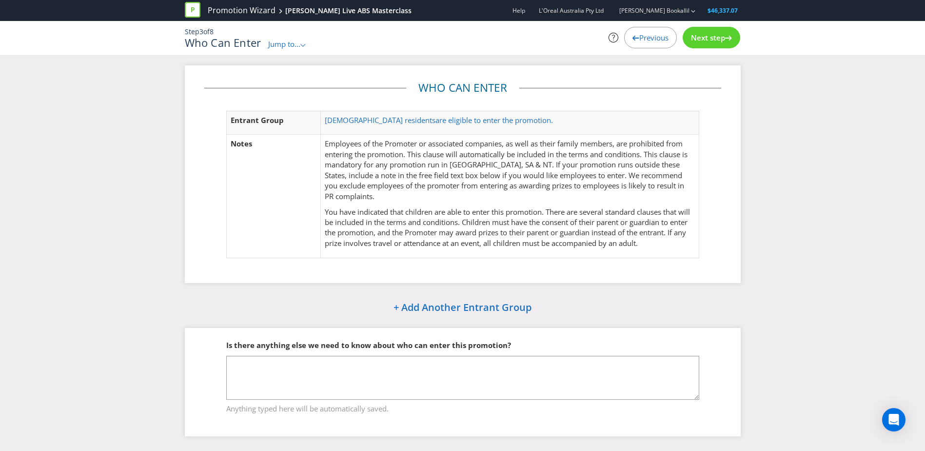
click at [643, 41] on span "Previous" at bounding box center [653, 38] width 29 height 10
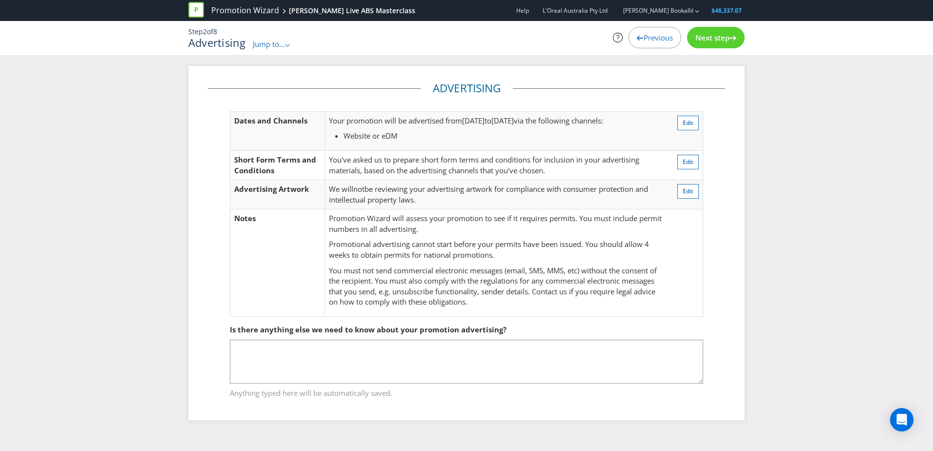
click at [663, 37] on span "Previous" at bounding box center [657, 38] width 29 height 10
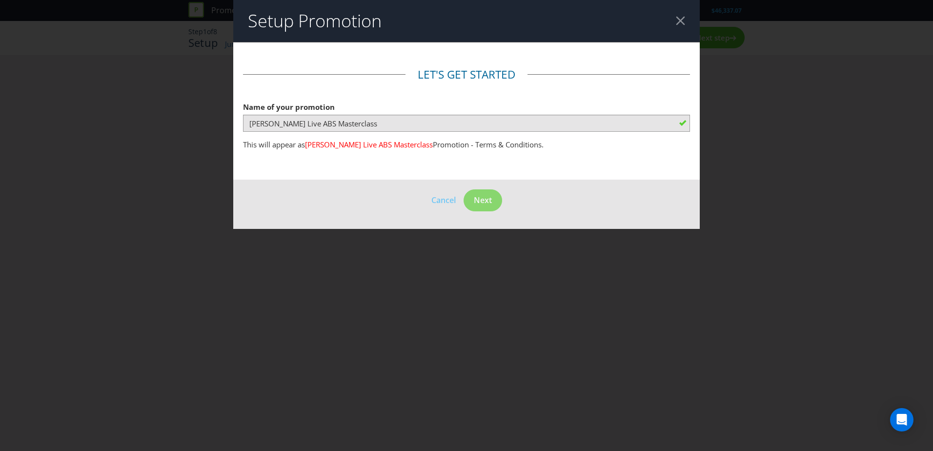
click at [682, 16] on header "Setup Promotion" at bounding box center [466, 21] width 466 height 42
click at [679, 20] on div at bounding box center [679, 20] width 9 height 9
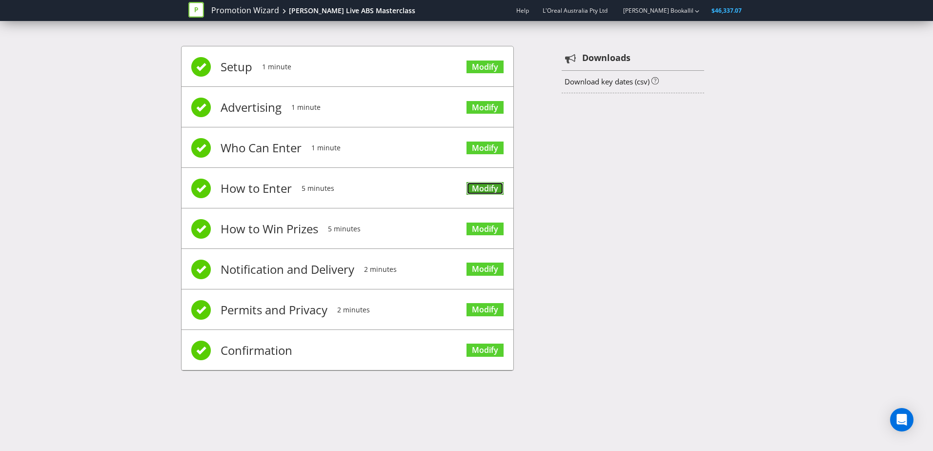
click at [483, 188] on link "Modify" at bounding box center [484, 188] width 37 height 13
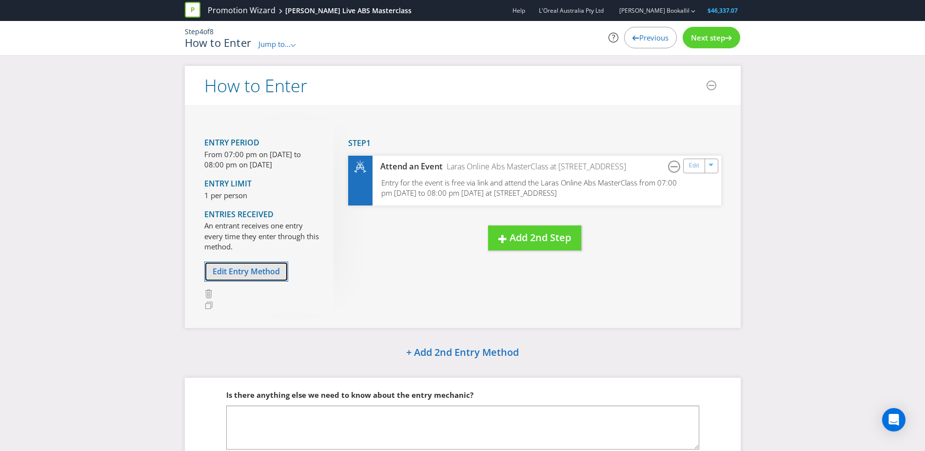
click at [275, 273] on span "Edit Entry Method" at bounding box center [246, 271] width 67 height 11
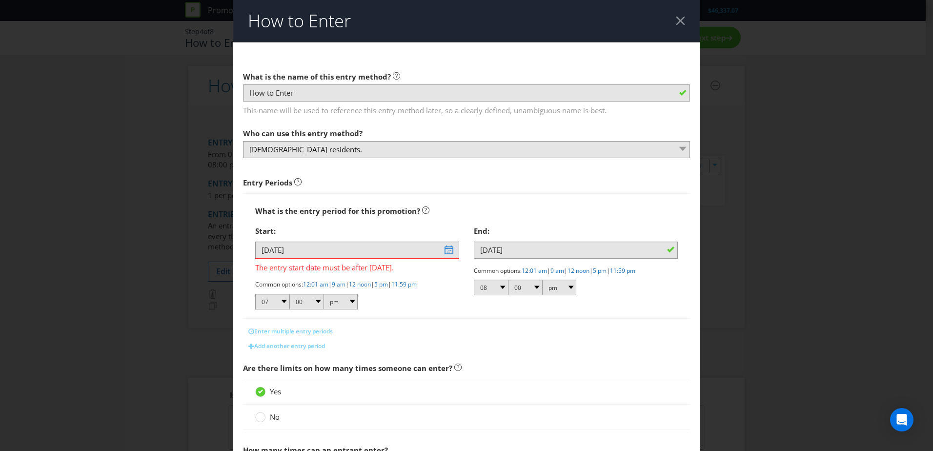
click at [681, 22] on header "How to Enter" at bounding box center [466, 21] width 466 height 42
click at [675, 20] on div at bounding box center [679, 20] width 9 height 9
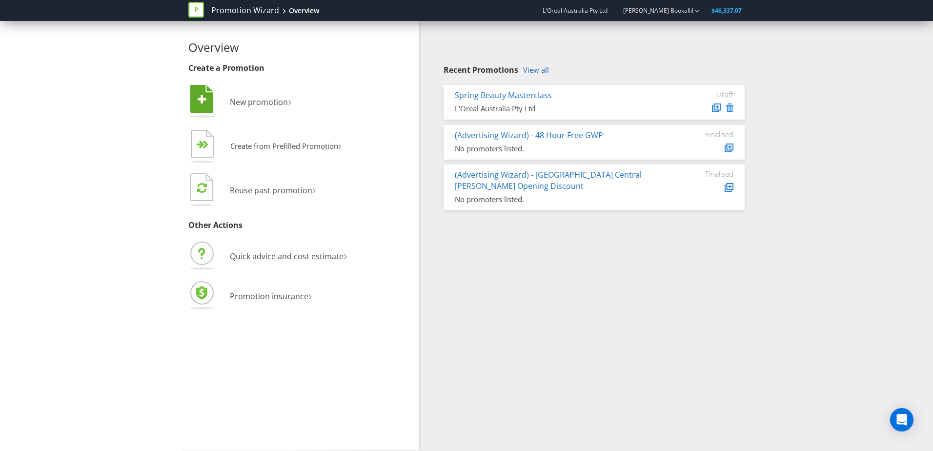
click at [263, 108] on li " New promotion ›" at bounding box center [299, 103] width 223 height 40
click at [258, 104] on span "New promotion" at bounding box center [259, 102] width 58 height 11
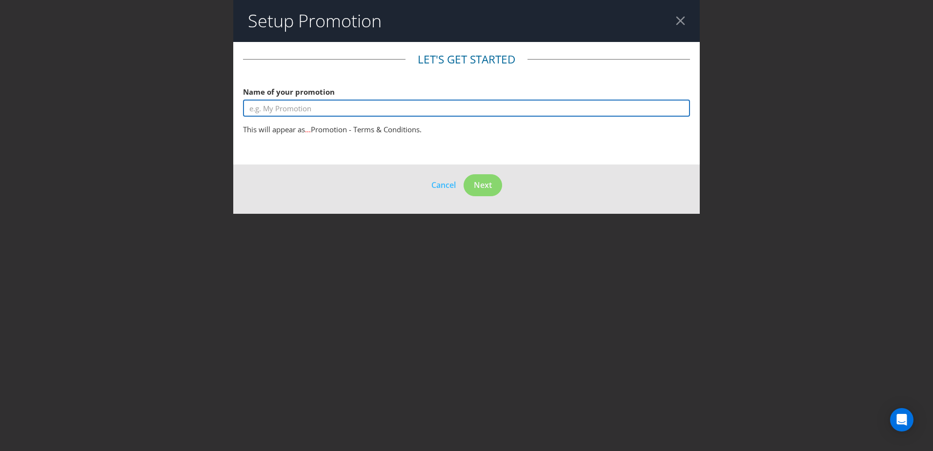
click at [280, 112] on input "text" at bounding box center [466, 107] width 447 height 17
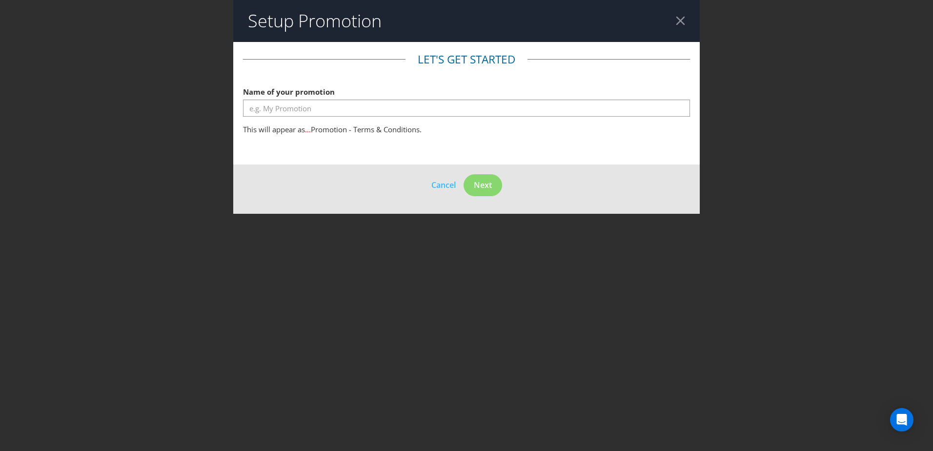
click at [673, 20] on header "Setup Promotion" at bounding box center [466, 21] width 466 height 42
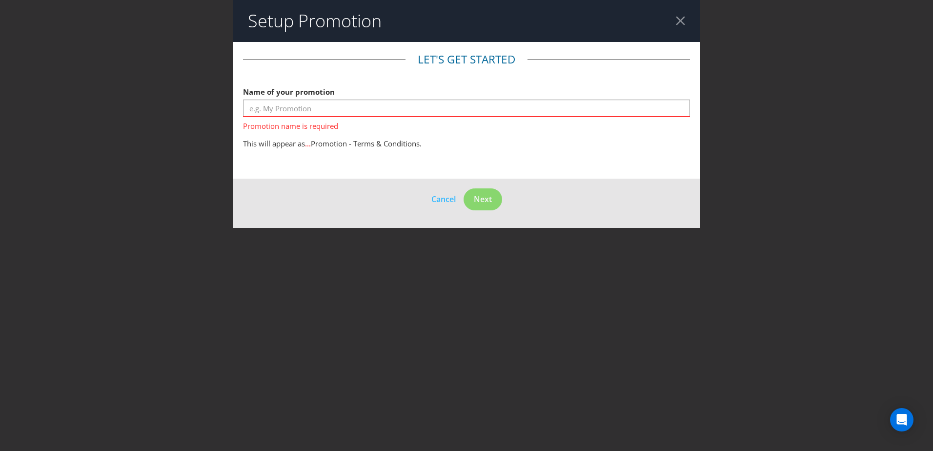
click at [684, 20] on div at bounding box center [679, 20] width 9 height 9
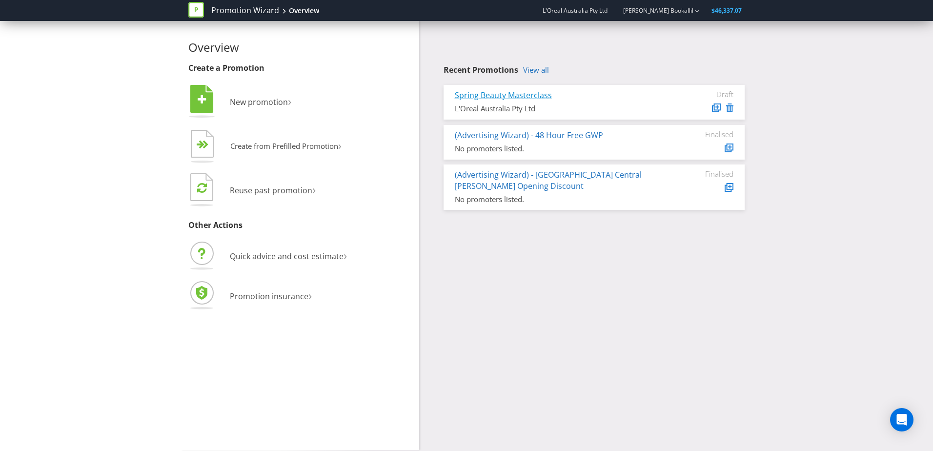
click at [518, 90] on link "Spring Beauty Masterclass" at bounding box center [503, 95] width 97 height 11
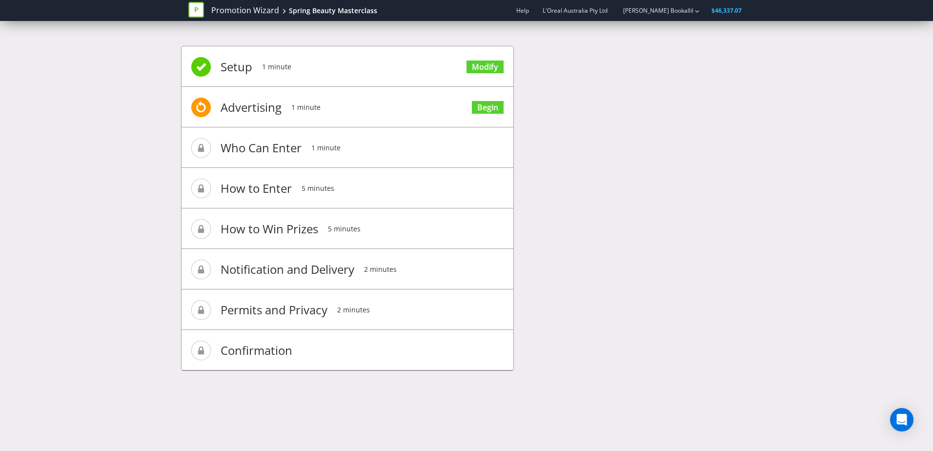
click at [516, 96] on div "Setup 1 minute Modify Advertising 1 minute Begin Who Can Enter 1 minute How to …" at bounding box center [466, 213] width 571 height 364
click at [489, 106] on link "Begin" at bounding box center [488, 107] width 32 height 13
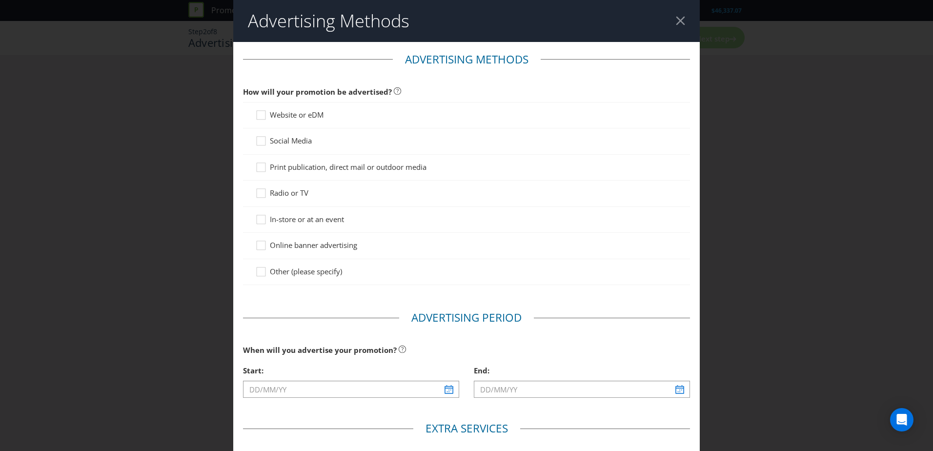
click at [270, 116] on span "Website or eDM" at bounding box center [297, 115] width 54 height 10
click at [0, 0] on input "Website or eDM" at bounding box center [0, 0] width 0 height 0
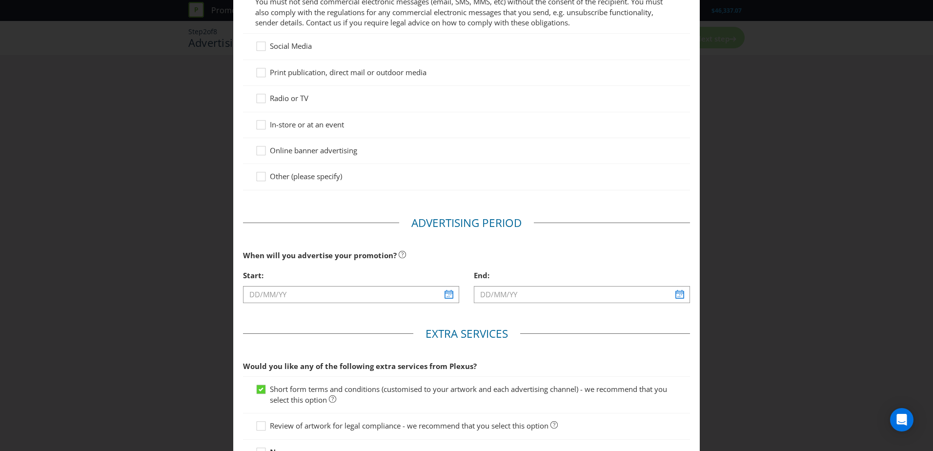
scroll to position [190, 0]
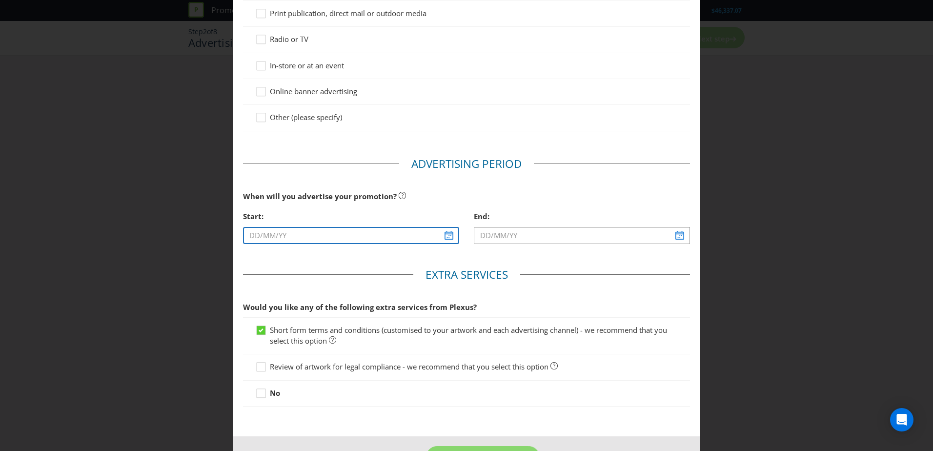
click at [402, 235] on input "text" at bounding box center [351, 235] width 216 height 17
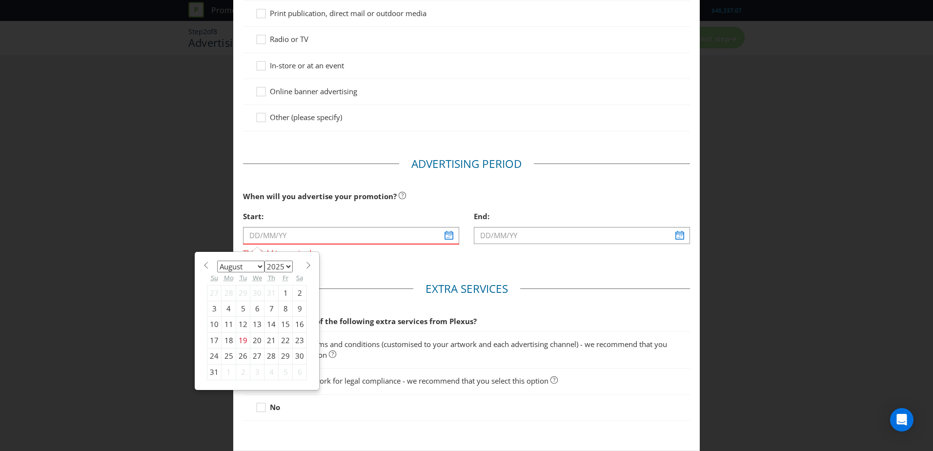
click at [258, 265] on select "January February March April May June July August September October November De…" at bounding box center [240, 266] width 47 height 12
select select "8"
click at [217, 260] on select "January February March April May June July August September October November De…" at bounding box center [240, 266] width 47 height 12
click at [256, 290] on div "3" at bounding box center [257, 293] width 14 height 16
type input "[DATE]"
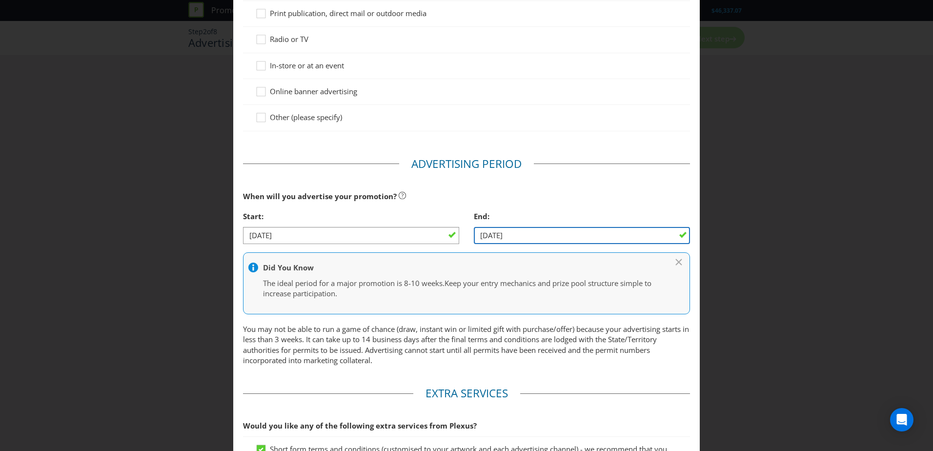
click at [519, 235] on input "[DATE]" at bounding box center [582, 235] width 216 height 17
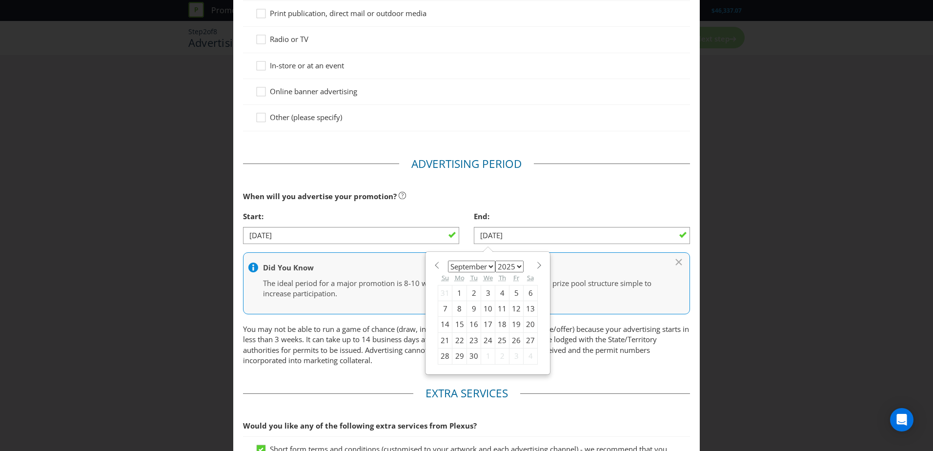
click at [599, 261] on div "Did You Know The ideal period for a major promotion is 8-10 weeks. Keep your en…" at bounding box center [466, 283] width 447 height 62
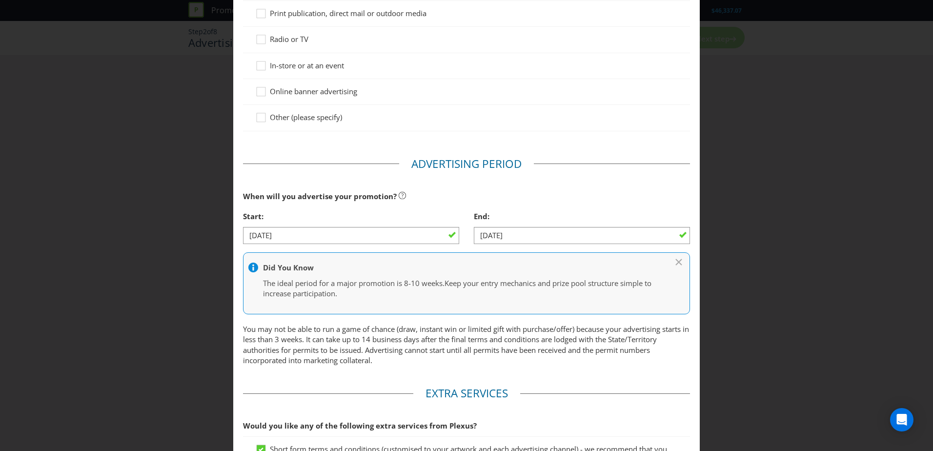
scroll to position [218, 0]
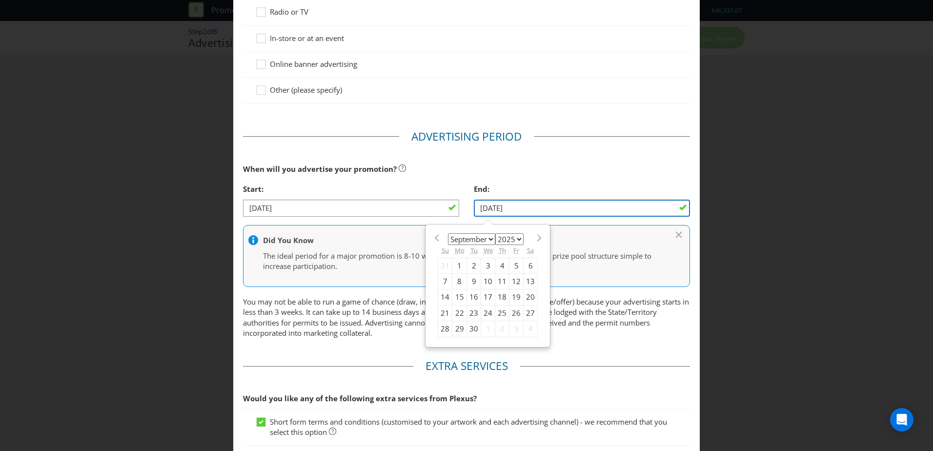
click at [517, 206] on input "[DATE]" at bounding box center [582, 207] width 216 height 17
drag, startPoint x: 530, startPoint y: 210, endPoint x: 463, endPoint y: 209, distance: 66.3
click at [466, 209] on div "End: [DATE] January February March April May June July August September October…" at bounding box center [581, 201] width 231 height 45
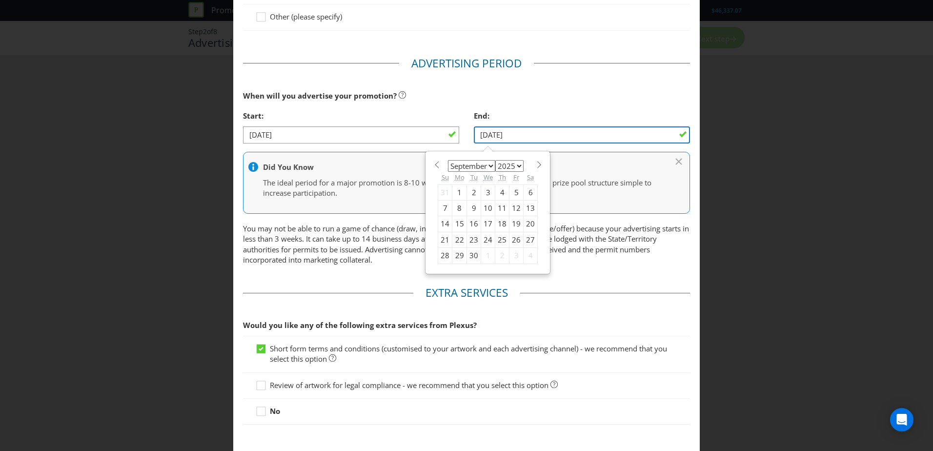
scroll to position [292, 0]
click at [482, 193] on div "3" at bounding box center [488, 191] width 14 height 16
type input "[DATE]"
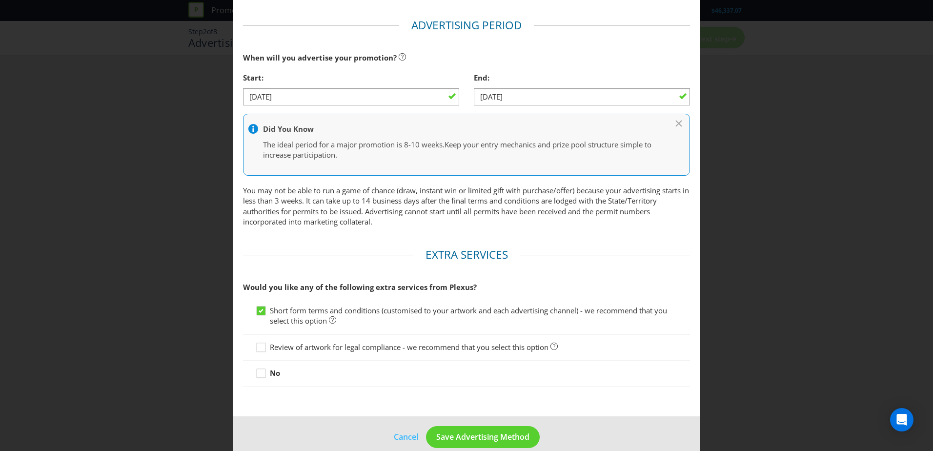
scroll to position [343, 0]
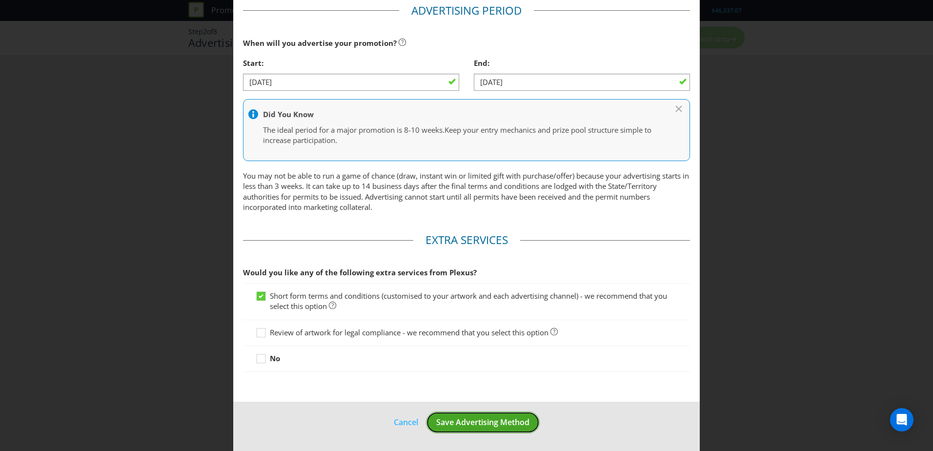
click at [496, 420] on span "Save Advertising Method" at bounding box center [482, 422] width 93 height 11
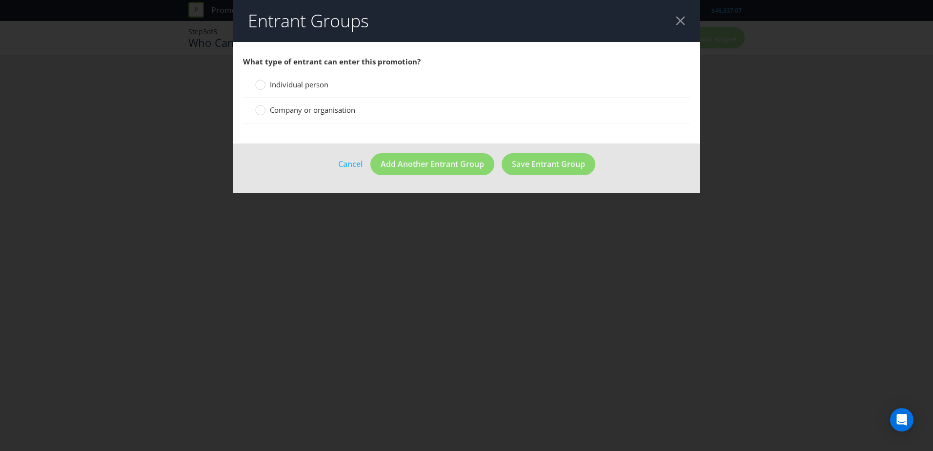
click at [304, 83] on span "Individual person" at bounding box center [299, 84] width 59 height 10
click at [0, 0] on input "Individual person" at bounding box center [0, 0] width 0 height 0
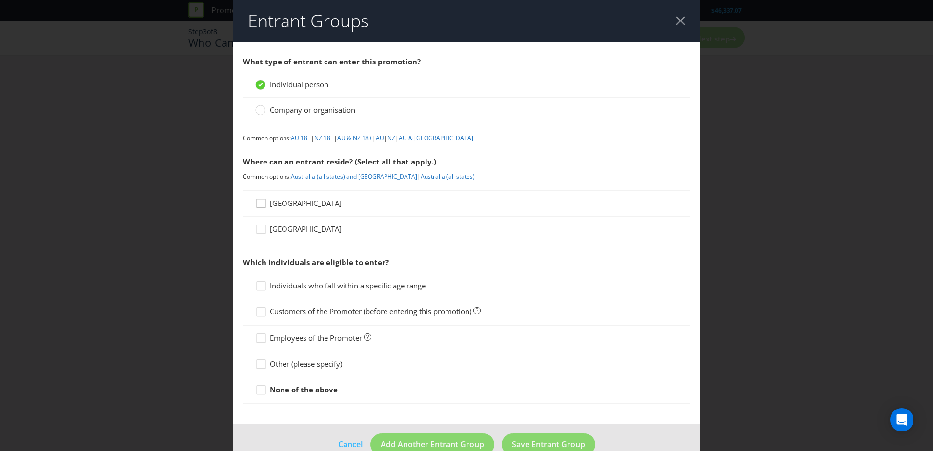
click at [268, 201] on icon at bounding box center [262, 205] width 15 height 15
click at [0, 0] on input "[GEOGRAPHIC_DATA]" at bounding box center [0, 0] width 0 height 0
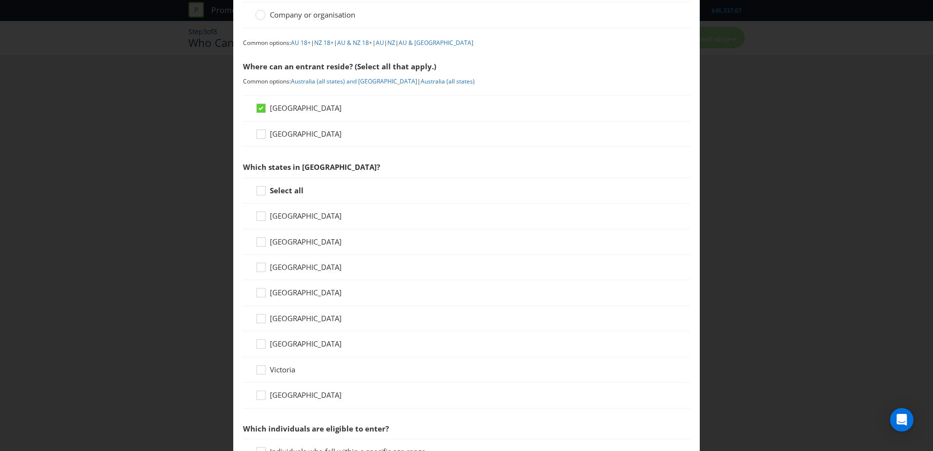
scroll to position [99, 0]
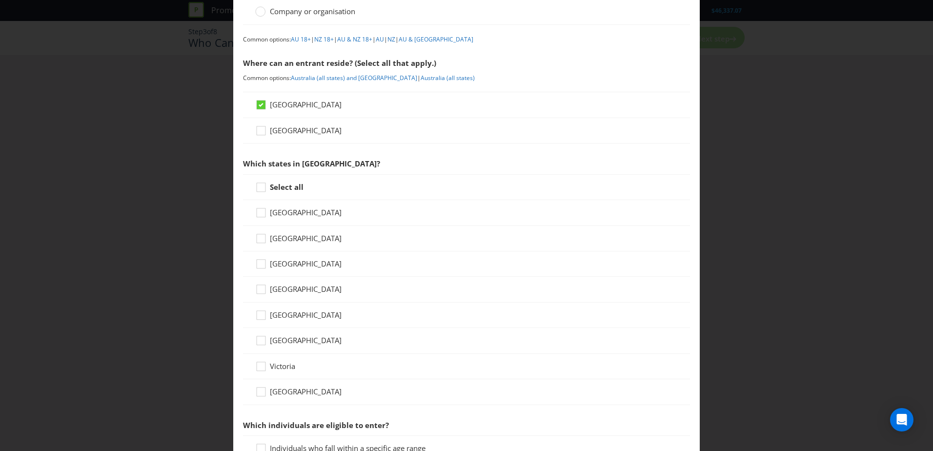
click at [275, 185] on strong "Select all" at bounding box center [287, 187] width 34 height 10
click at [0, 0] on input "Select all" at bounding box center [0, 0] width 0 height 0
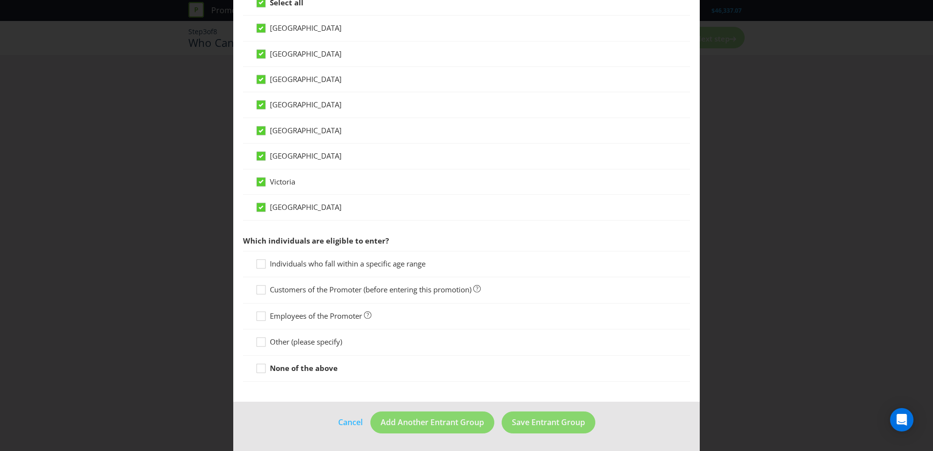
click at [317, 370] on strong "None of the above" at bounding box center [304, 368] width 68 height 10
click at [0, 0] on input "None of the above" at bounding box center [0, 0] width 0 height 0
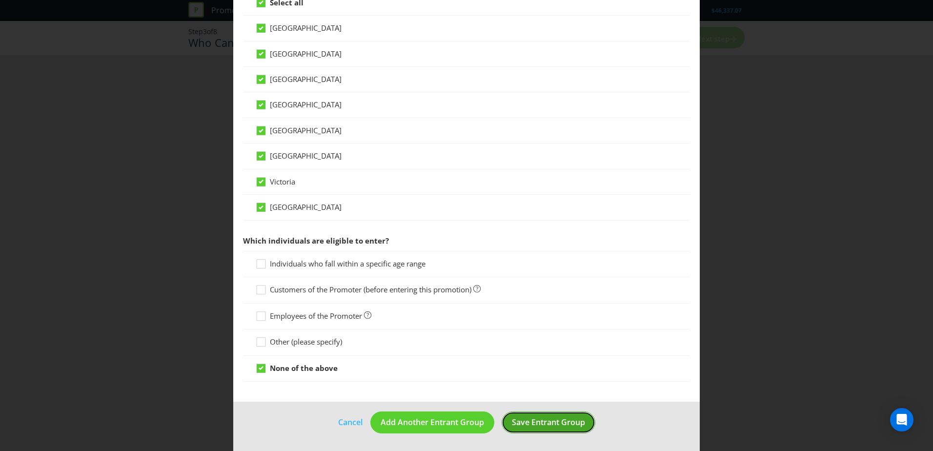
click at [570, 424] on span "Save Entrant Group" at bounding box center [548, 422] width 73 height 11
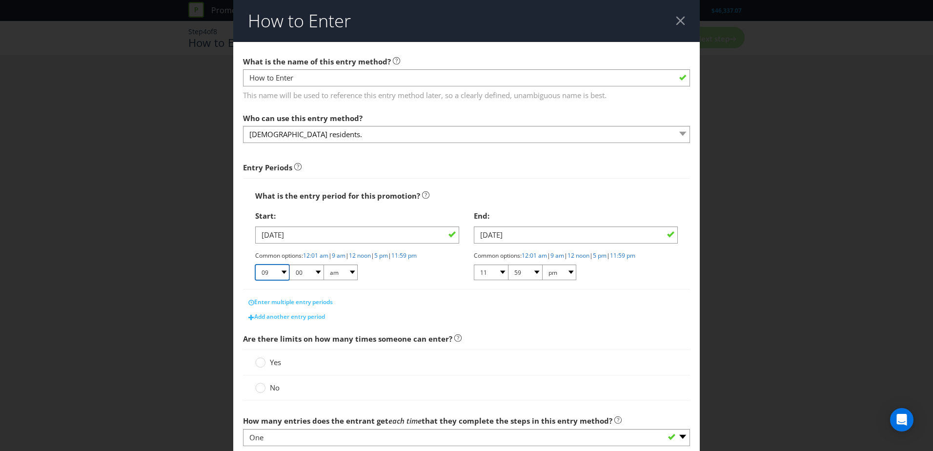
click at [286, 269] on select "01 02 03 04 05 06 07 08 09 10 11 12" at bounding box center [272, 272] width 34 height 16
select select "07"
click at [255, 264] on select "01 02 03 04 05 06 07 08 09 10 11 12" at bounding box center [272, 272] width 34 height 16
click at [343, 275] on select "am pm" at bounding box center [340, 272] width 34 height 16
select select "pm"
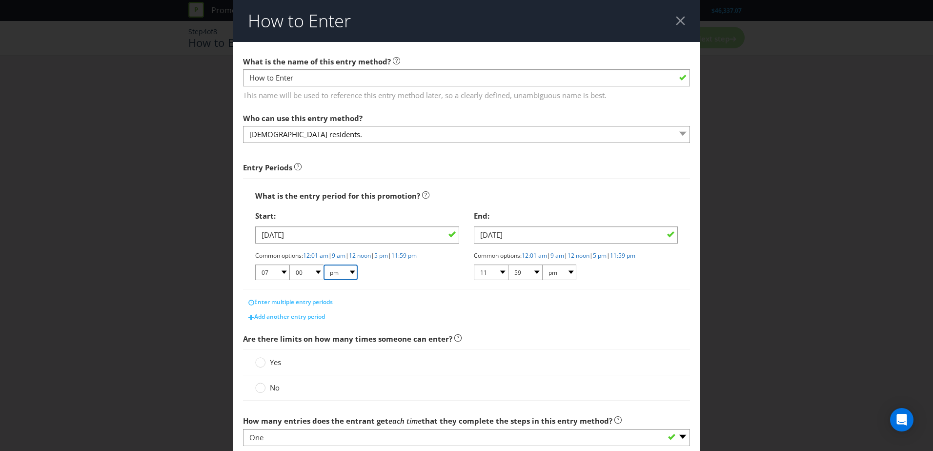
click at [323, 264] on select "am pm" at bounding box center [340, 272] width 34 height 16
click at [500, 272] on select "01 02 03 04 05 06 07 08 09 10 11 12" at bounding box center [491, 272] width 34 height 16
select select "08"
click at [474, 264] on select "01 02 03 04 05 06 07 08 09 10 11 12" at bounding box center [491, 272] width 34 height 16
click at [535, 277] on select "00 01 05 10 15 20 25 29 30 35 40 45 50 55 59" at bounding box center [525, 272] width 34 height 16
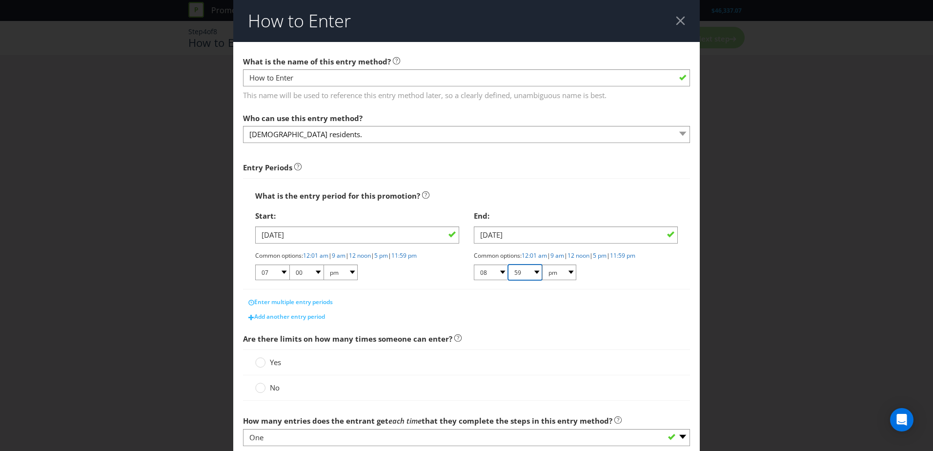
select select "00"
click at [508, 264] on select "00 01 05 10 15 20 25 29 30 35 40 45 50 55 59" at bounding box center [525, 272] width 34 height 16
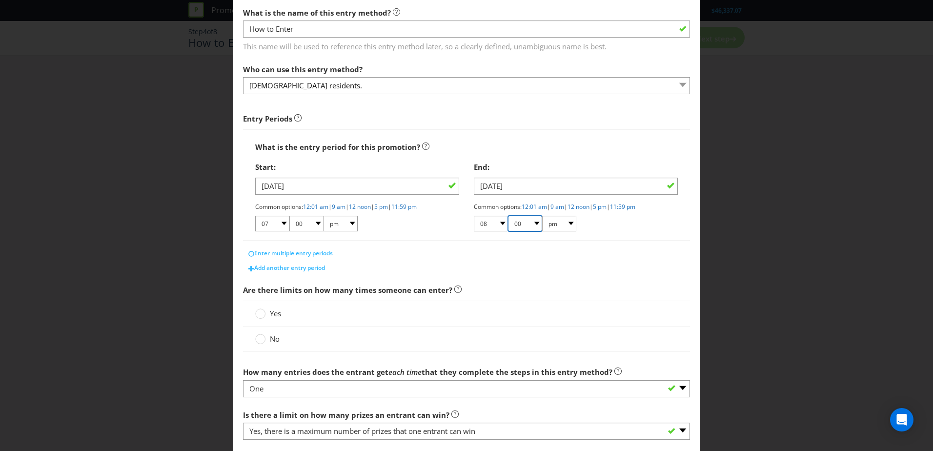
scroll to position [146, 0]
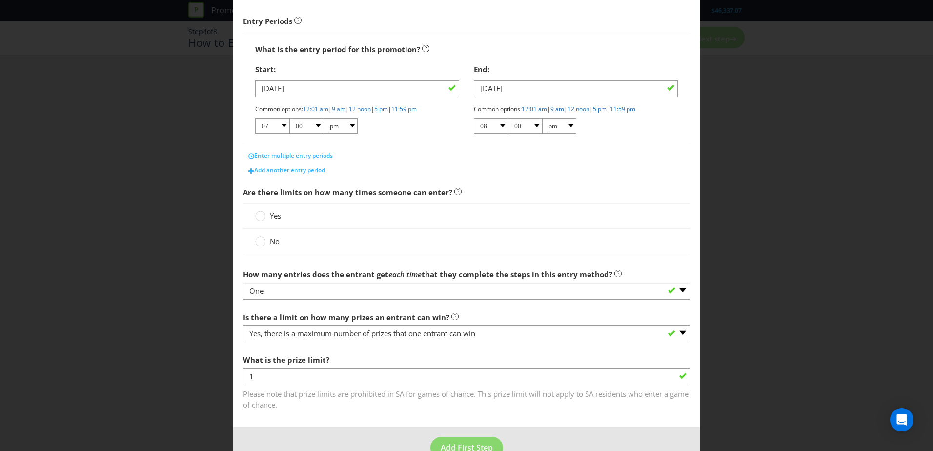
click at [282, 219] on div "Yes" at bounding box center [466, 216] width 422 height 10
click at [258, 214] on div at bounding box center [260, 212] width 5 height 5
click at [0, 0] on input "Yes" at bounding box center [0, 0] width 0 height 0
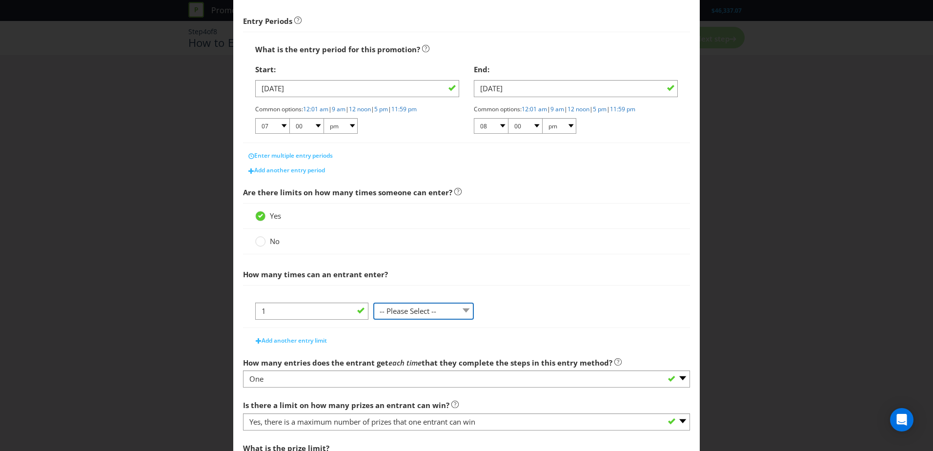
click at [415, 315] on select "-- Please Select -- per person per day per purchase per transaction Other (plea…" at bounding box center [423, 310] width 100 height 17
select select "PER_PERSON"
click at [373, 302] on select "-- Please Select -- per person per day per purchase per transaction Other (plea…" at bounding box center [423, 310] width 100 height 17
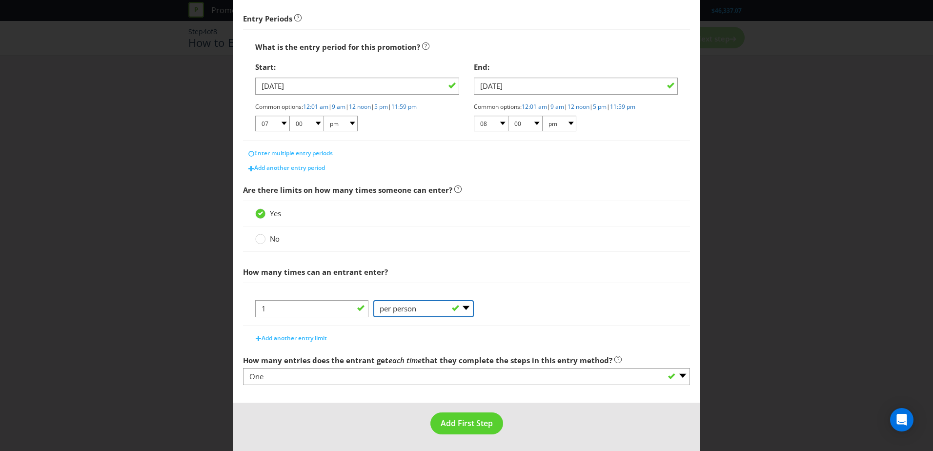
scroll to position [150, 0]
click at [462, 425] on span "Add First Step" at bounding box center [466, 422] width 52 height 11
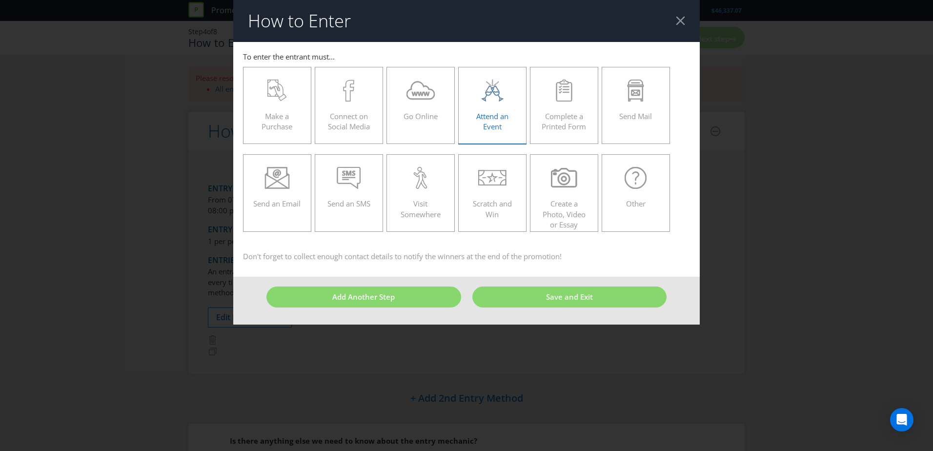
click at [480, 83] on icon at bounding box center [492, 90] width 26 height 22
click at [0, 0] on input "Attend an Event" at bounding box center [0, 0] width 0 height 0
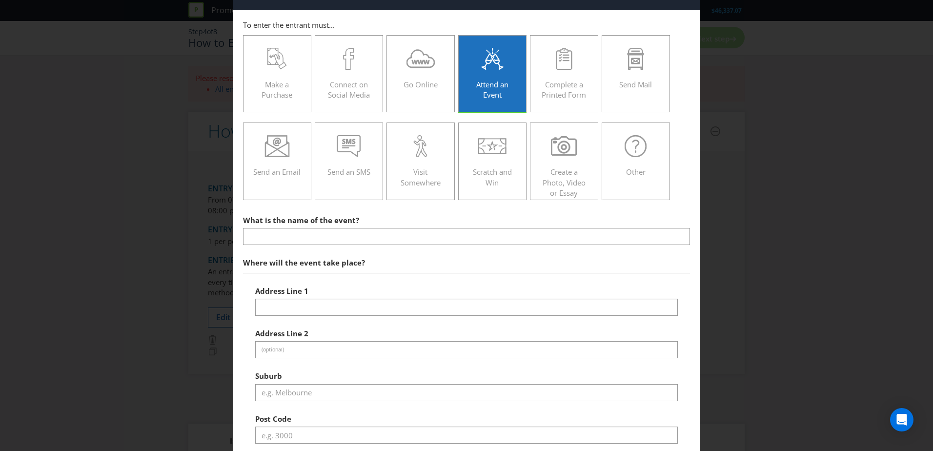
scroll to position [49, 0]
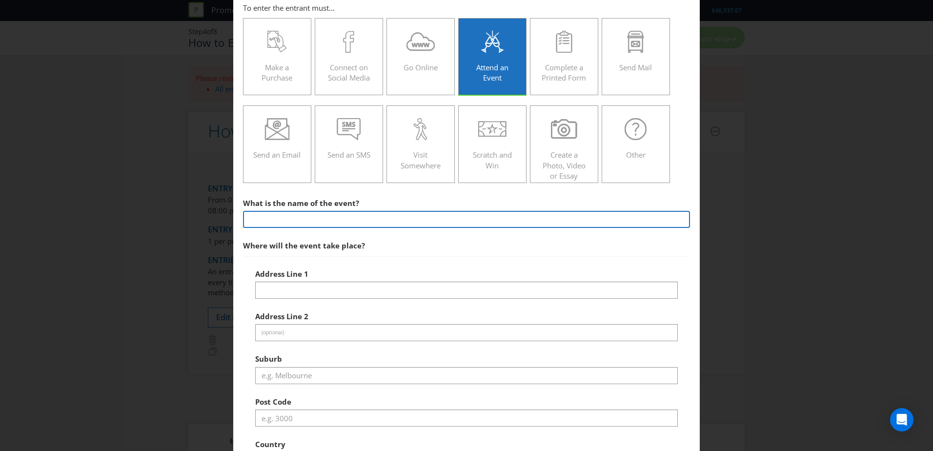
click at [327, 220] on input "text" at bounding box center [466, 219] width 447 height 17
